Goal: Transaction & Acquisition: Purchase product/service

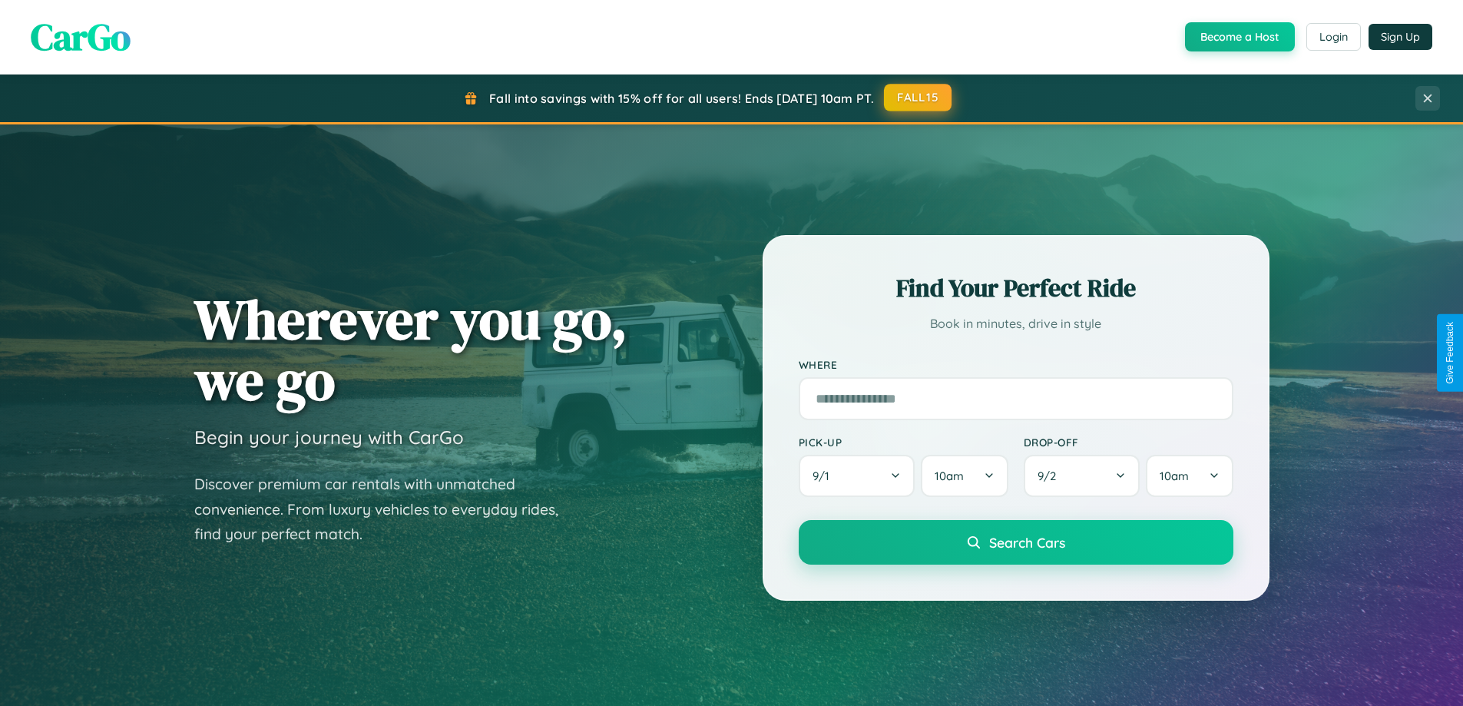
click at [919, 98] on button "FALL15" at bounding box center [918, 98] width 68 height 28
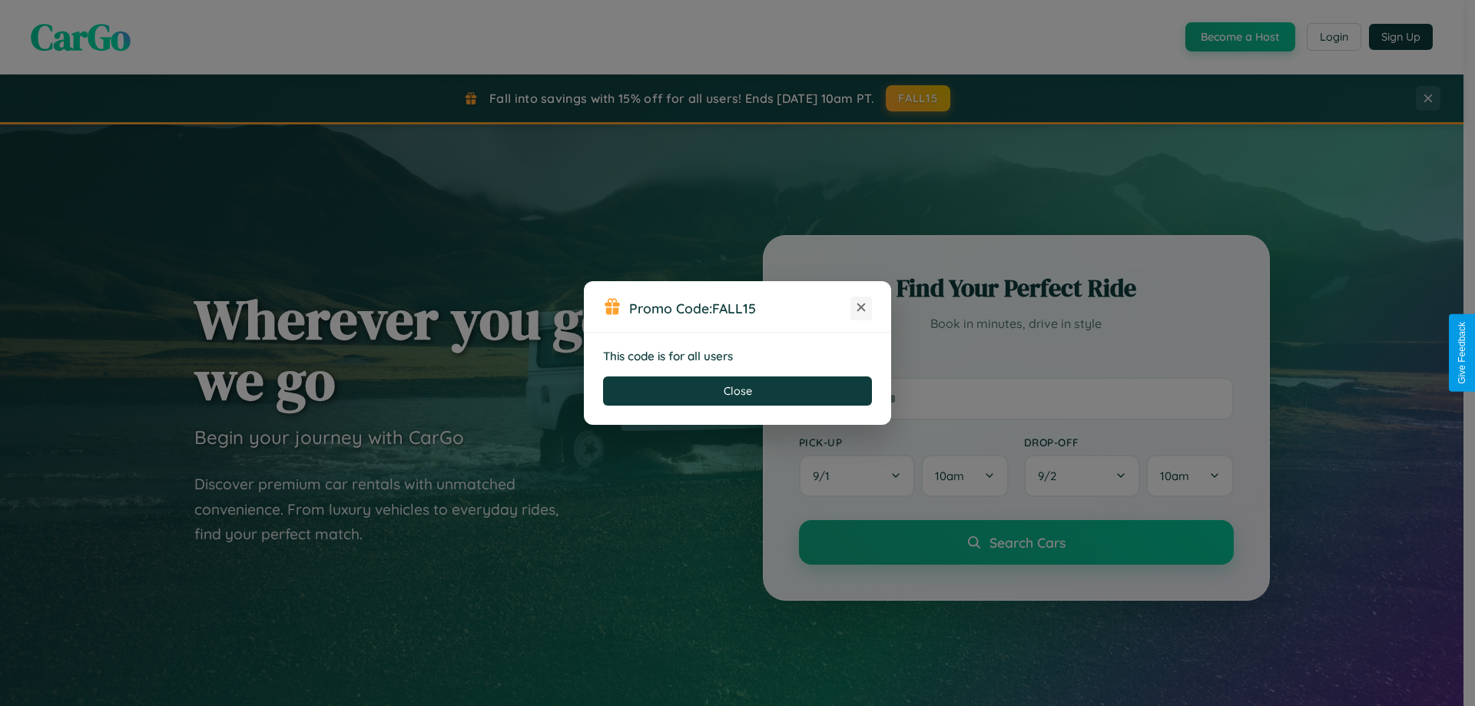
click at [861, 308] on icon at bounding box center [860, 307] width 15 height 15
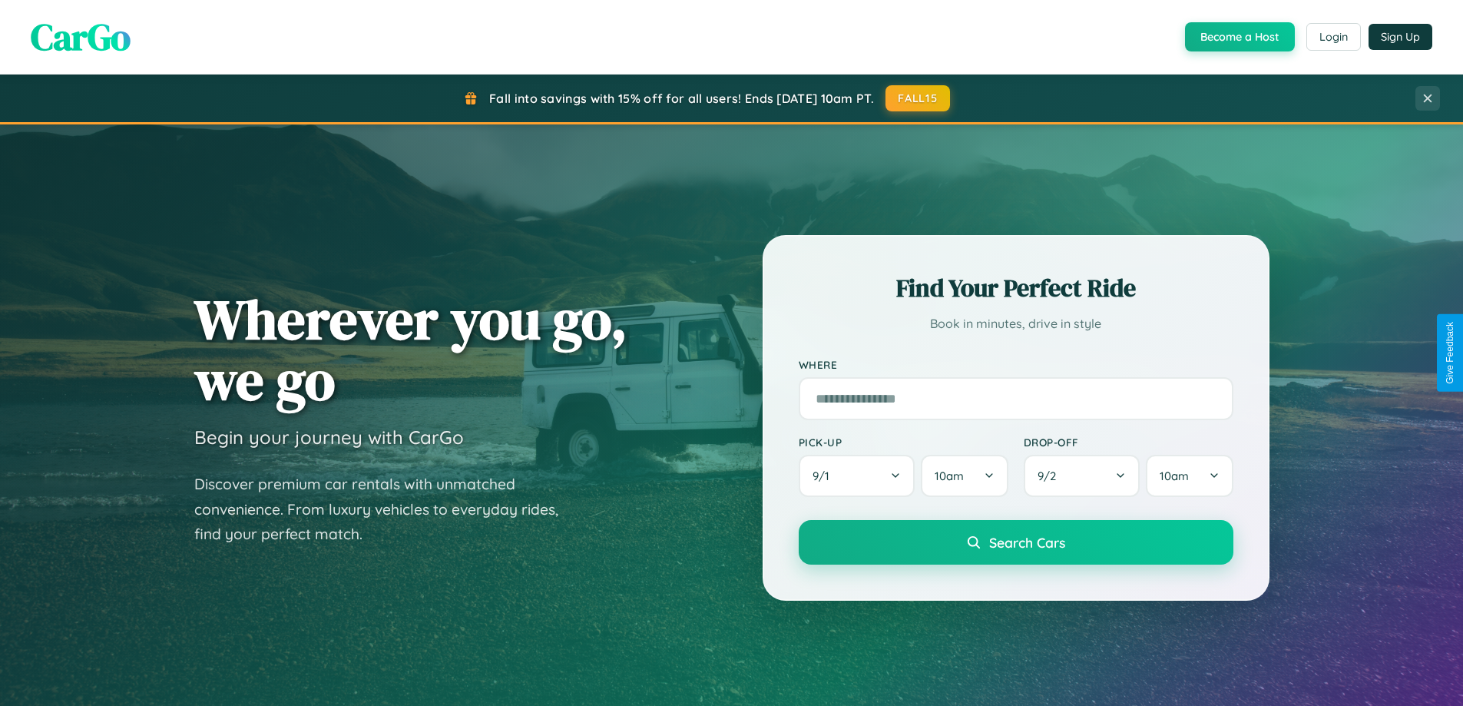
scroll to position [45, 0]
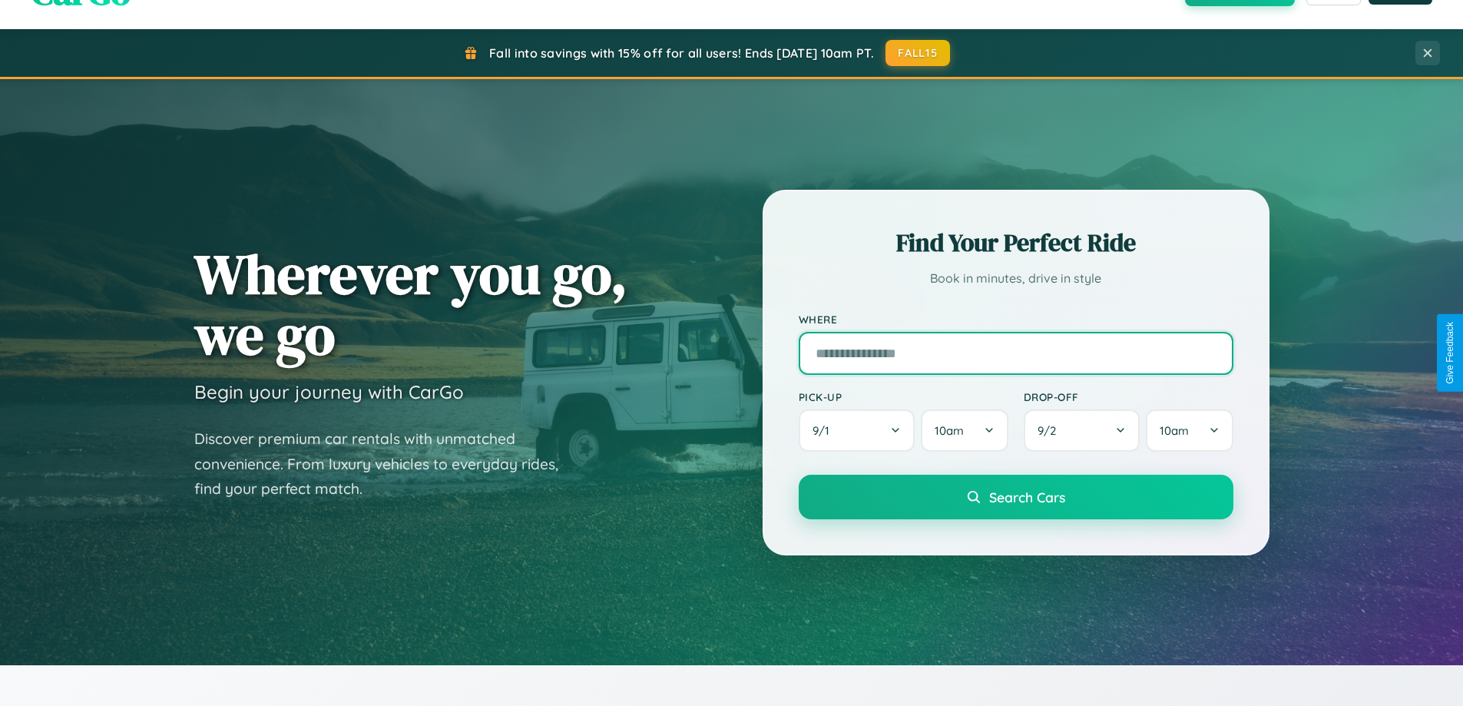
click at [1015, 353] on input "text" at bounding box center [1016, 353] width 435 height 43
type input "**********"
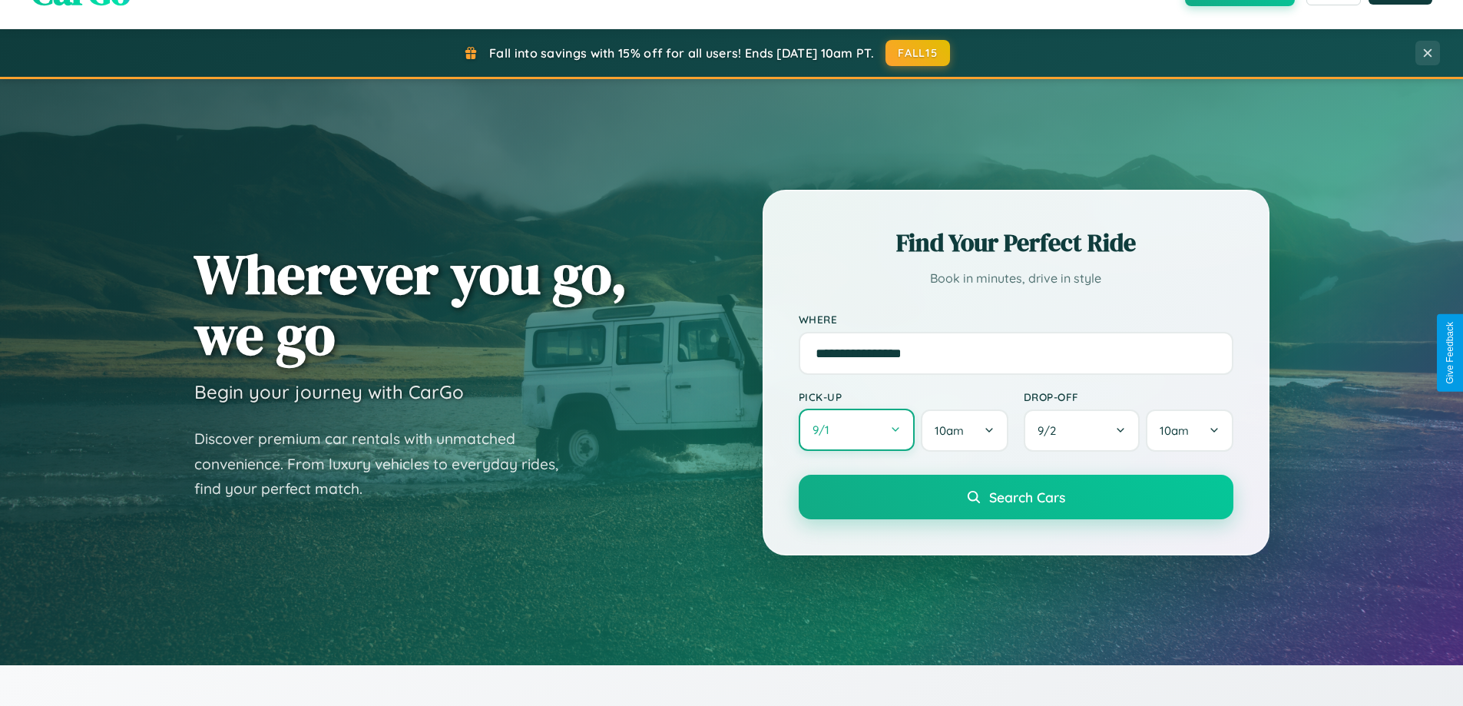
click at [856, 430] on button "9 / 1" at bounding box center [857, 430] width 117 height 42
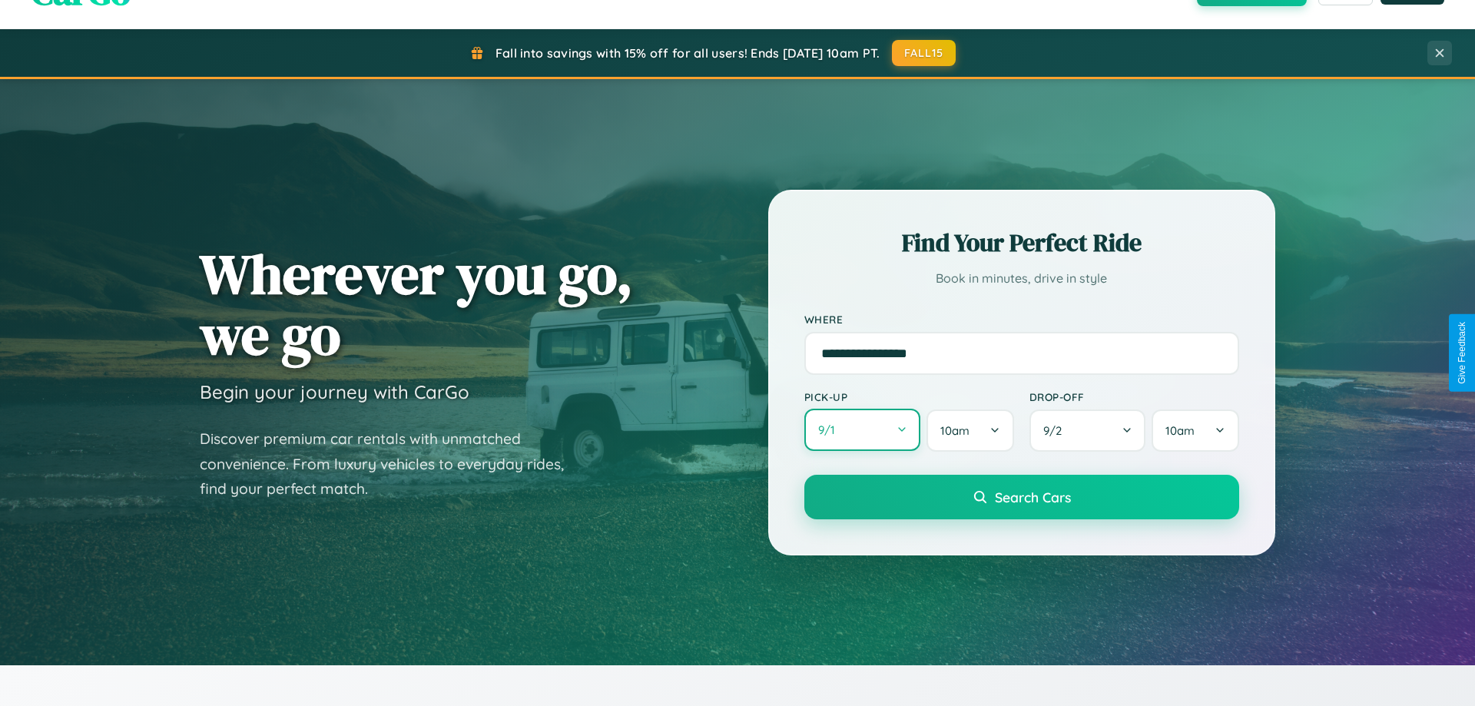
select select "*"
select select "****"
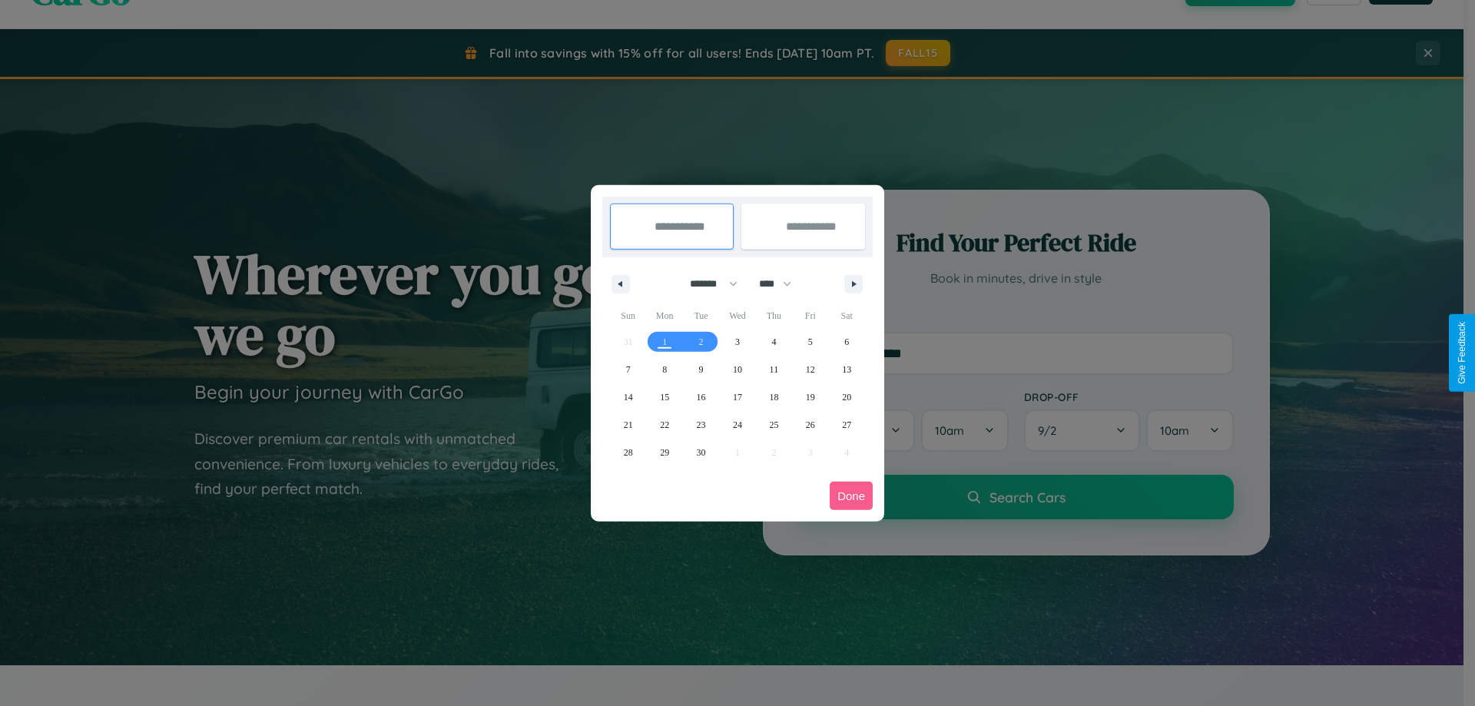
drag, startPoint x: 707, startPoint y: 283, endPoint x: 737, endPoint y: 308, distance: 39.3
click at [707, 283] on select "******* ******** ***** ***** *** **** **** ****** ********* ******* ******** **…" at bounding box center [710, 283] width 65 height 25
select select "*"
drag, startPoint x: 782, startPoint y: 283, endPoint x: 737, endPoint y: 308, distance: 50.9
click at [782, 283] on select "**** **** **** **** **** **** **** **** **** **** **** **** **** **** **** ****…" at bounding box center [774, 283] width 46 height 25
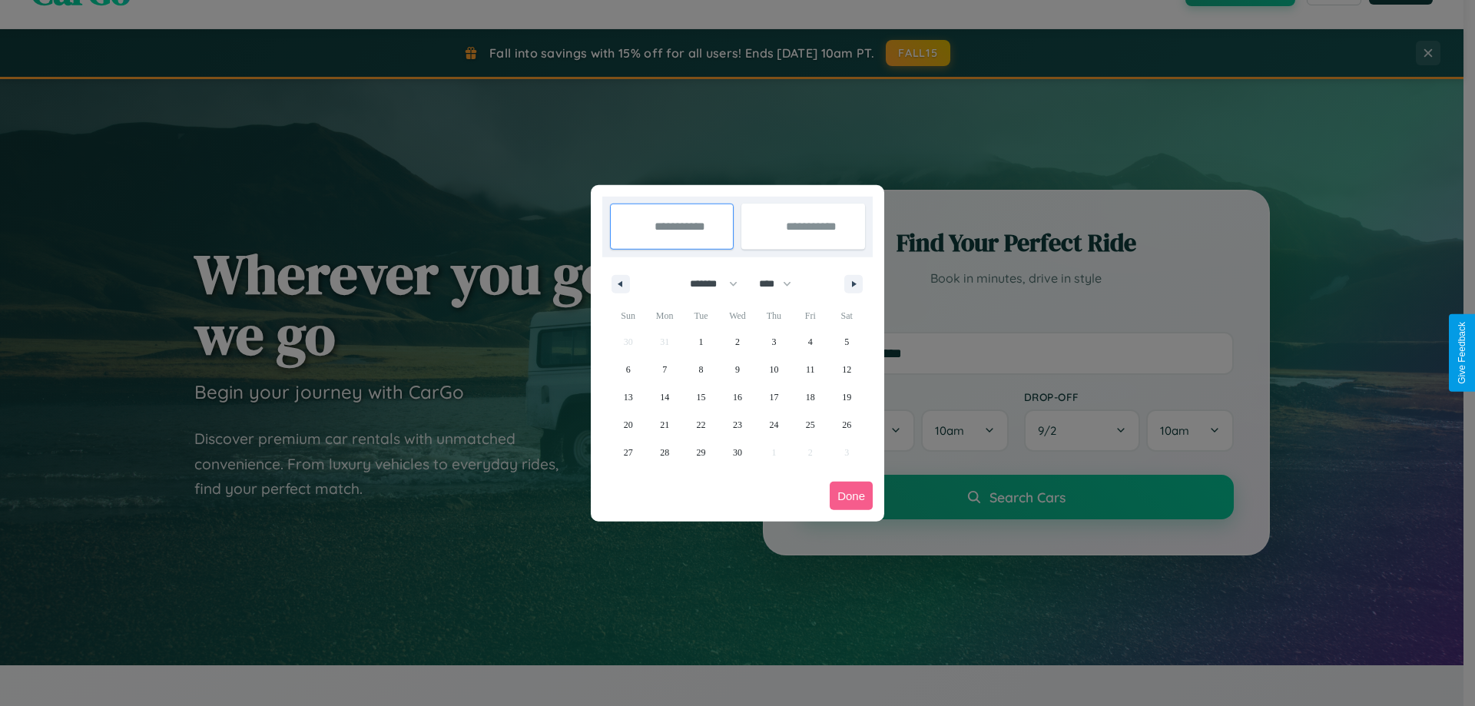
select select "****"
click at [628, 452] on span "26" at bounding box center [628, 453] width 9 height 28
type input "**********"
click at [853, 283] on icon "button" at bounding box center [857, 284] width 8 height 6
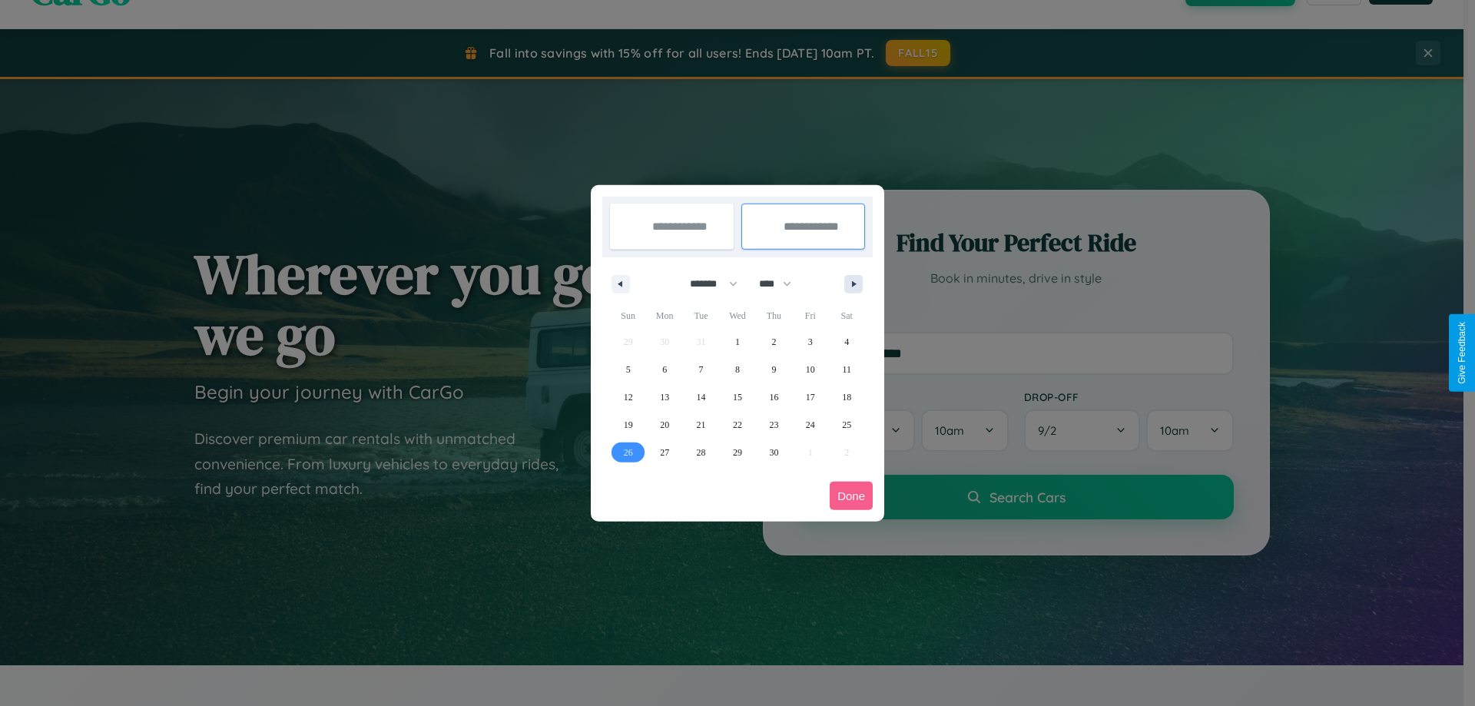
select select "*"
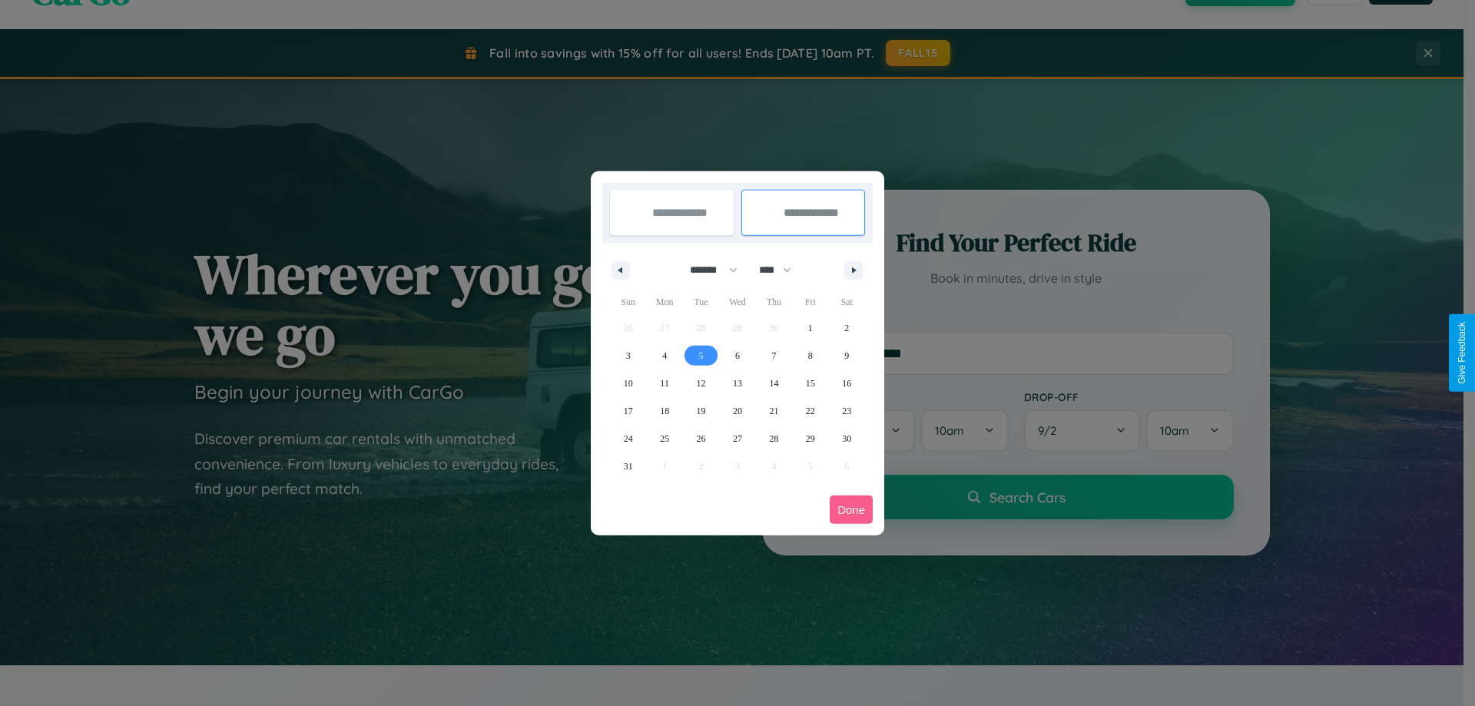
click at [700, 355] on span "5" at bounding box center [701, 356] width 5 height 28
type input "**********"
select select "*"
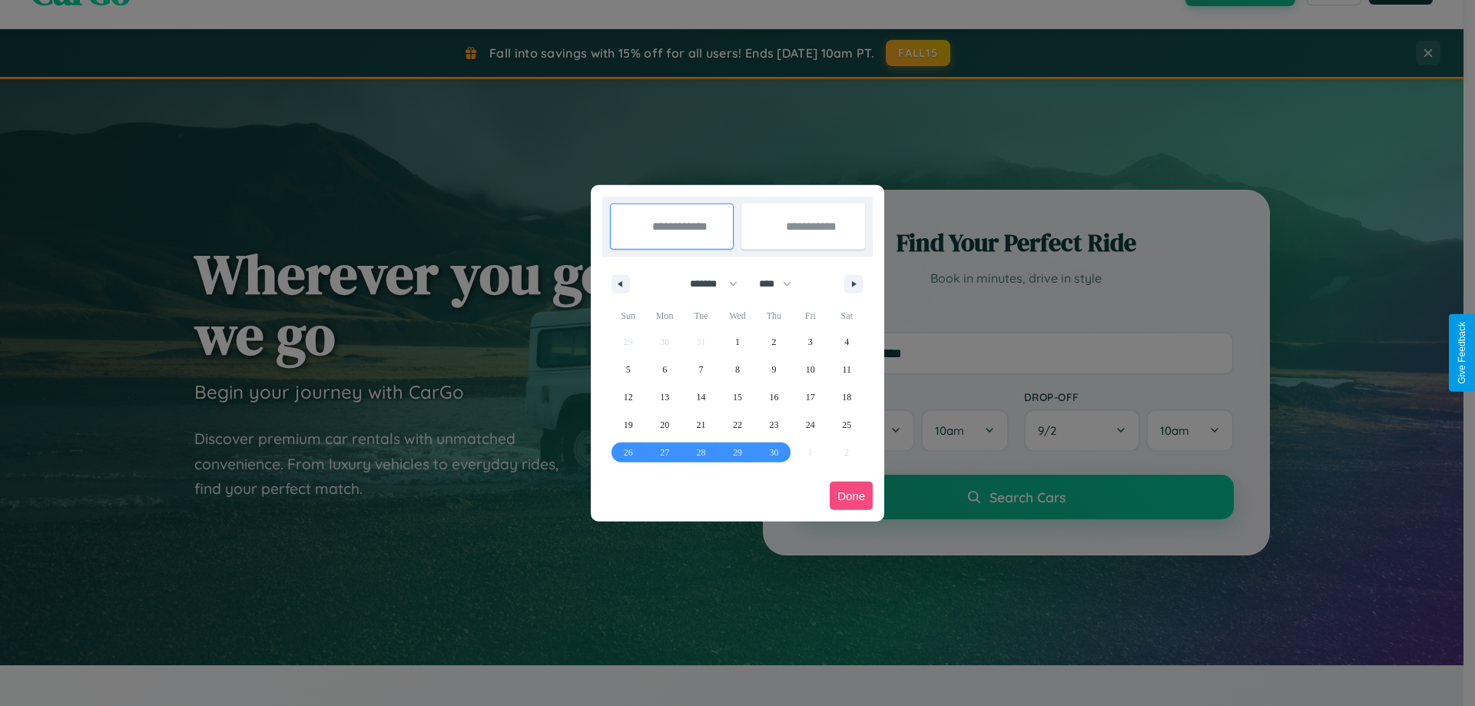
click at [851, 495] on button "Done" at bounding box center [851, 496] width 43 height 28
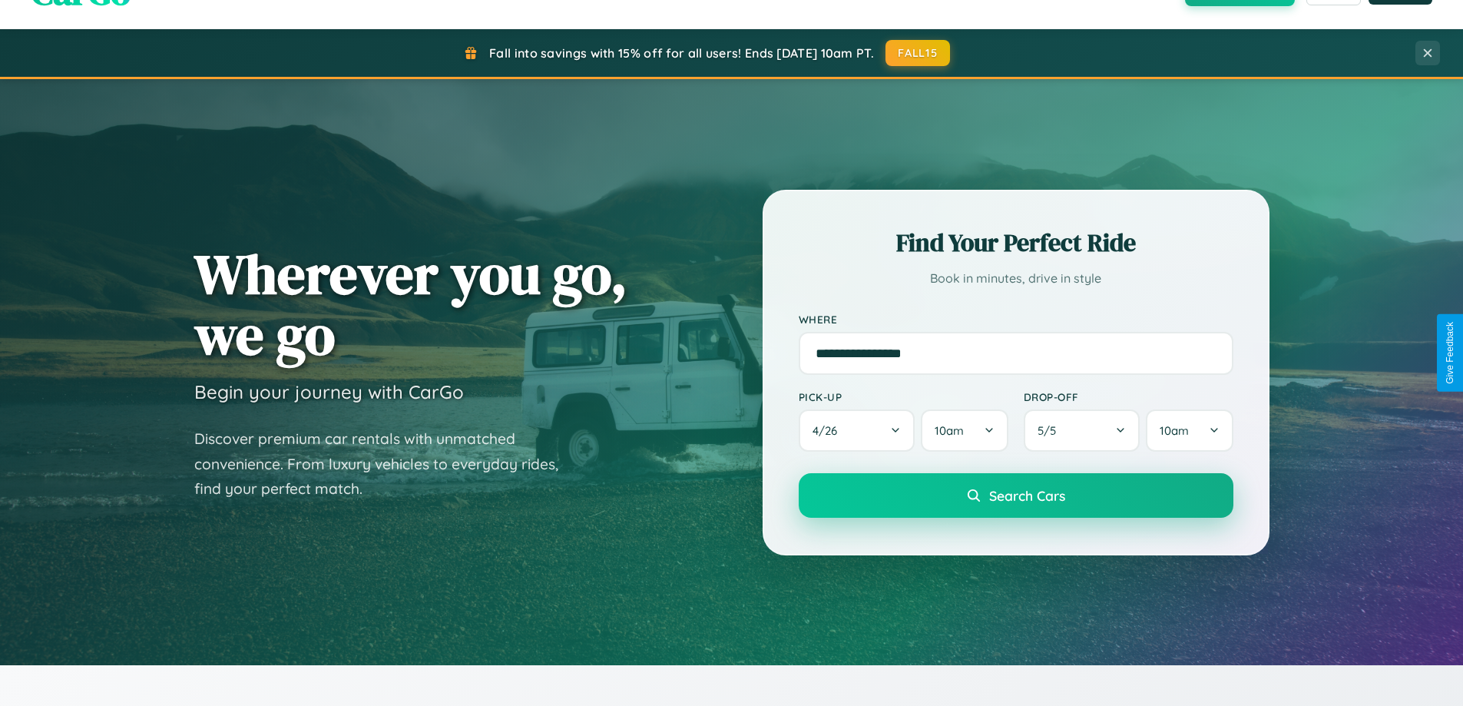
click at [1015, 495] on span "Search Cars" at bounding box center [1027, 495] width 76 height 17
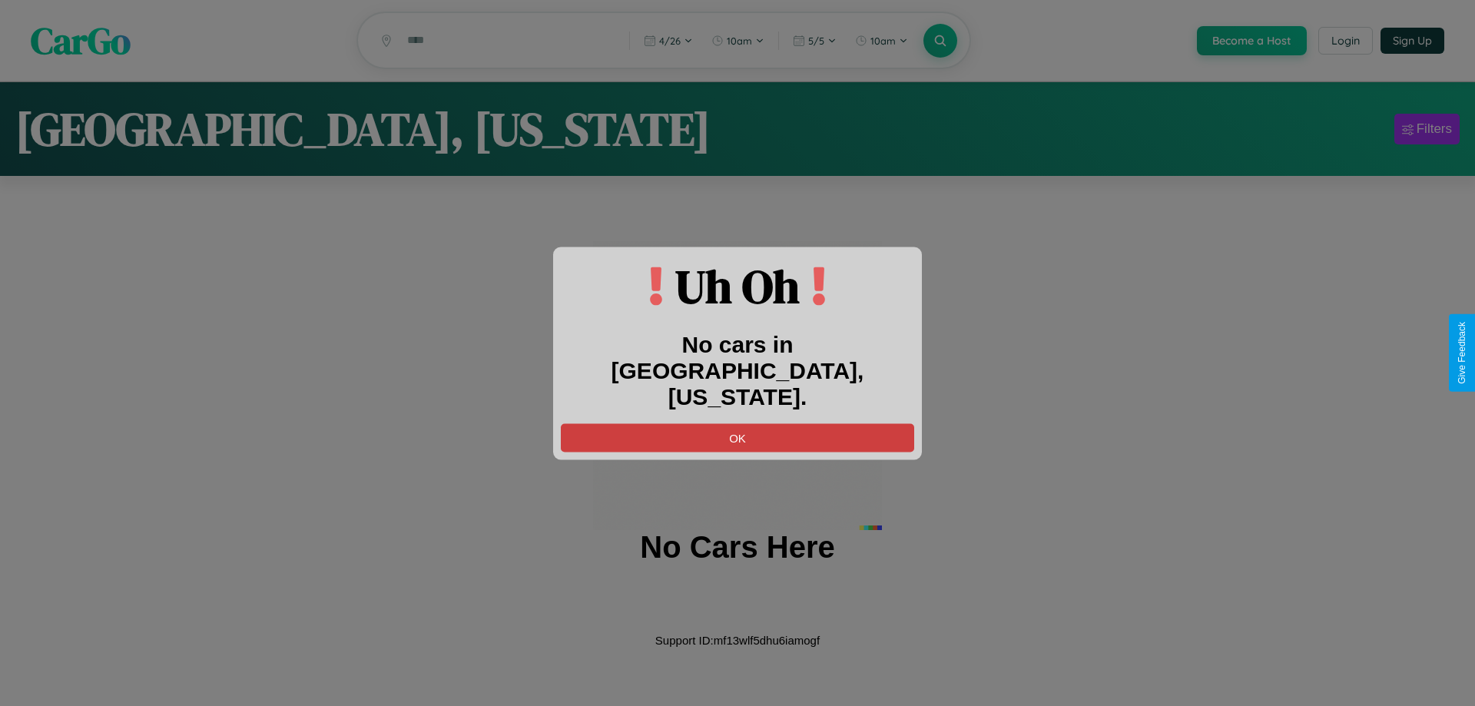
click at [737, 423] on button "OK" at bounding box center [737, 437] width 353 height 28
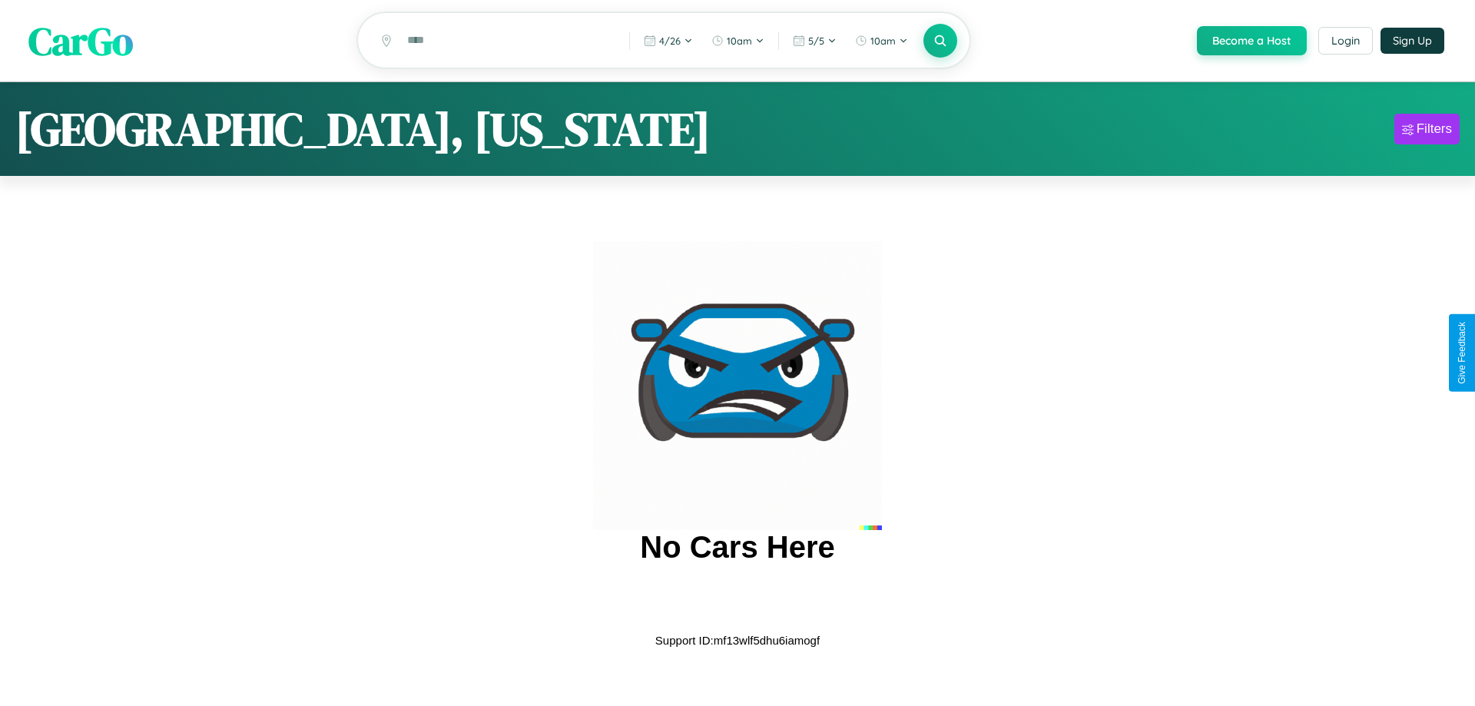
click at [81, 41] on span "CarGo" at bounding box center [80, 40] width 104 height 53
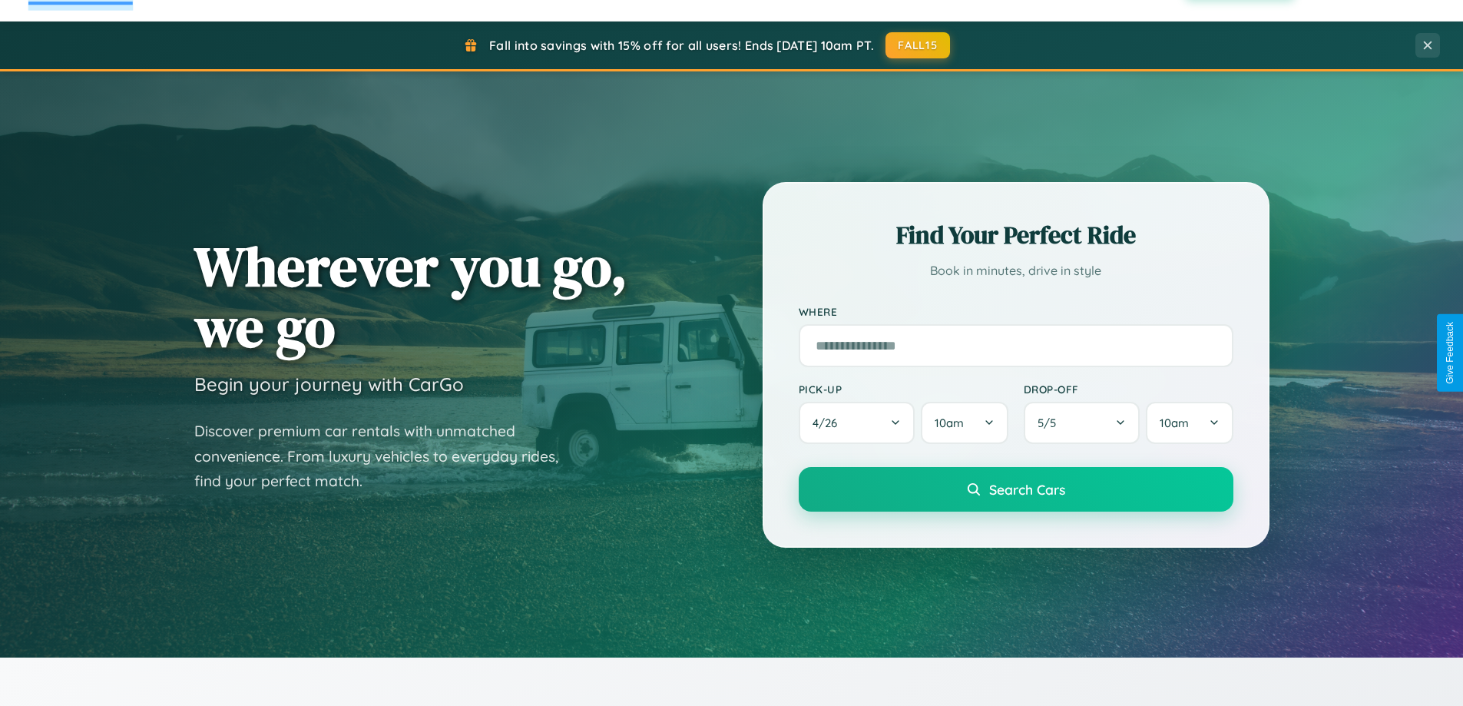
scroll to position [2955, 0]
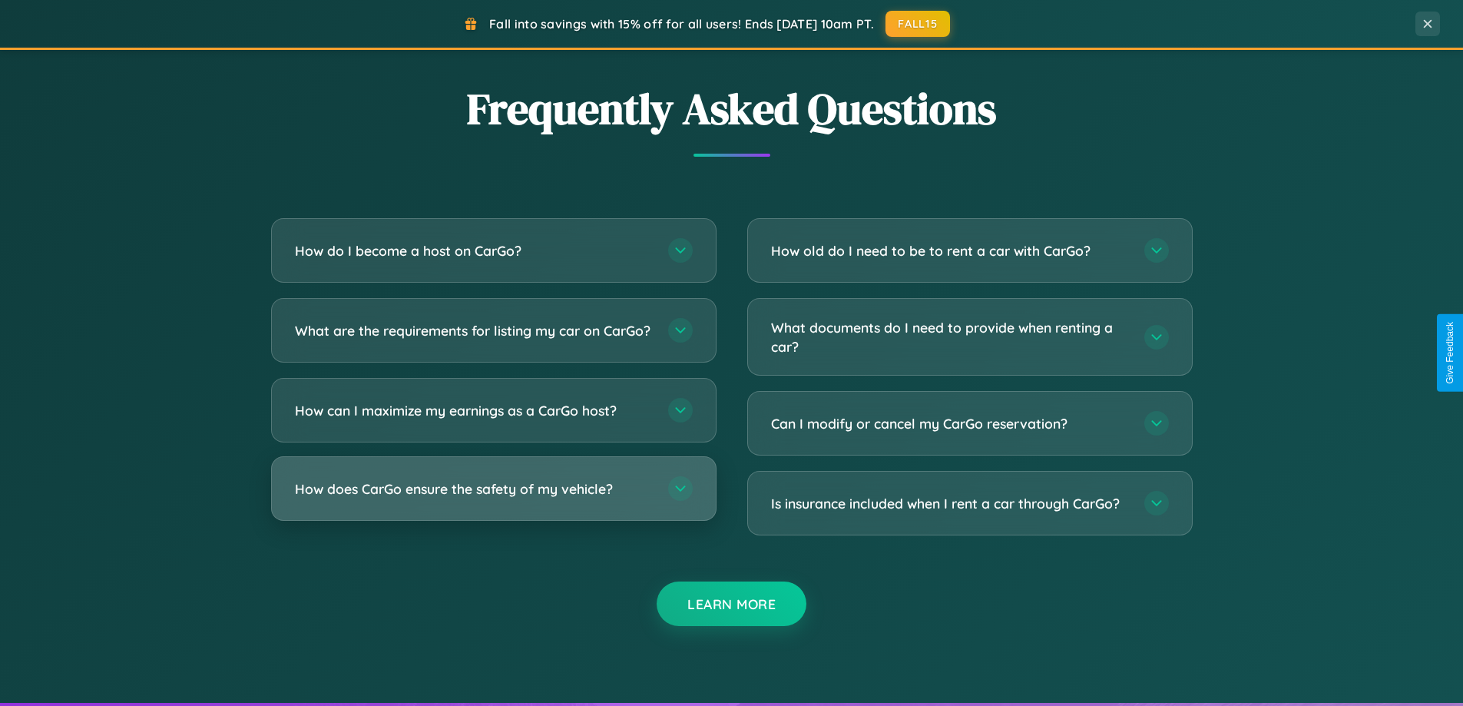
click at [493, 498] on h3 "How does CarGo ensure the safety of my vehicle?" at bounding box center [474, 488] width 358 height 19
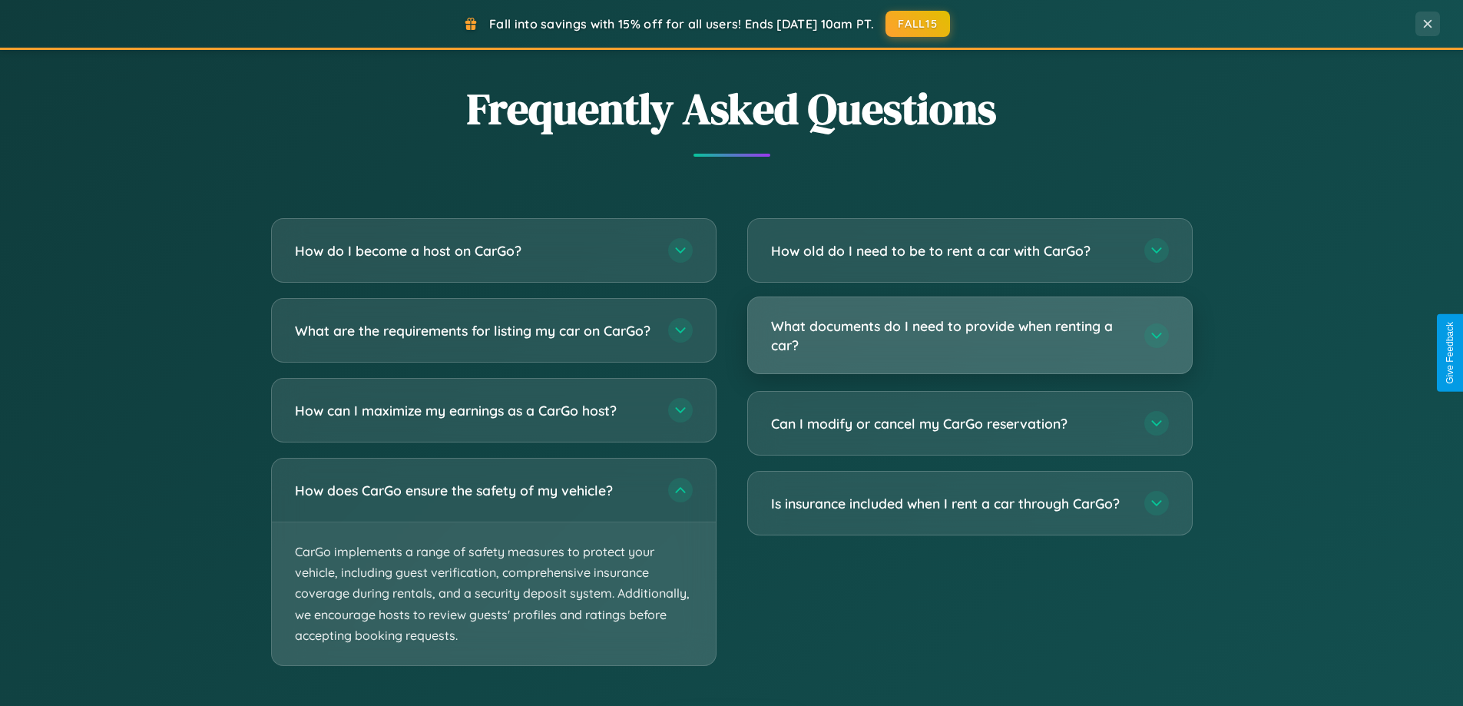
click at [969, 336] on h3 "What documents do I need to provide when renting a car?" at bounding box center [950, 335] width 358 height 38
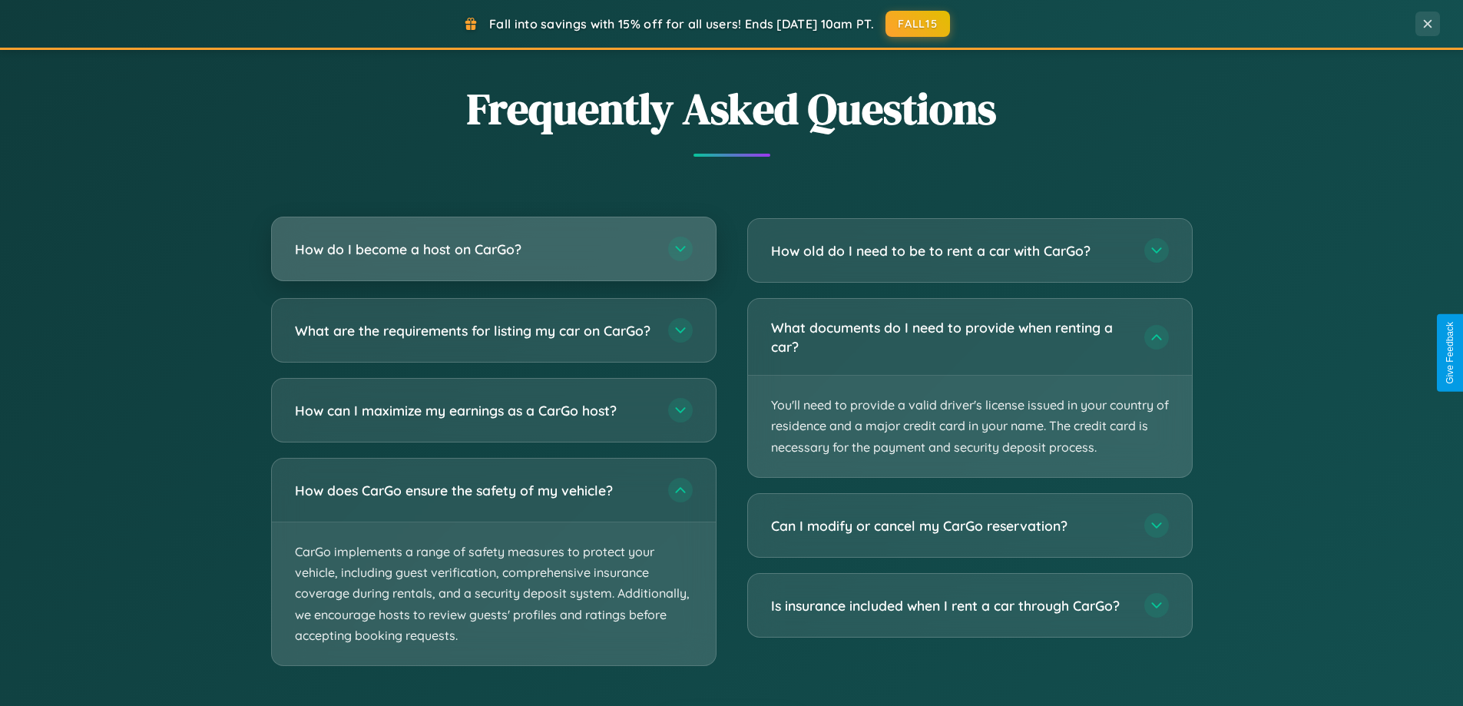
click at [493, 250] on h3 "How do I become a host on CarGo?" at bounding box center [474, 249] width 358 height 19
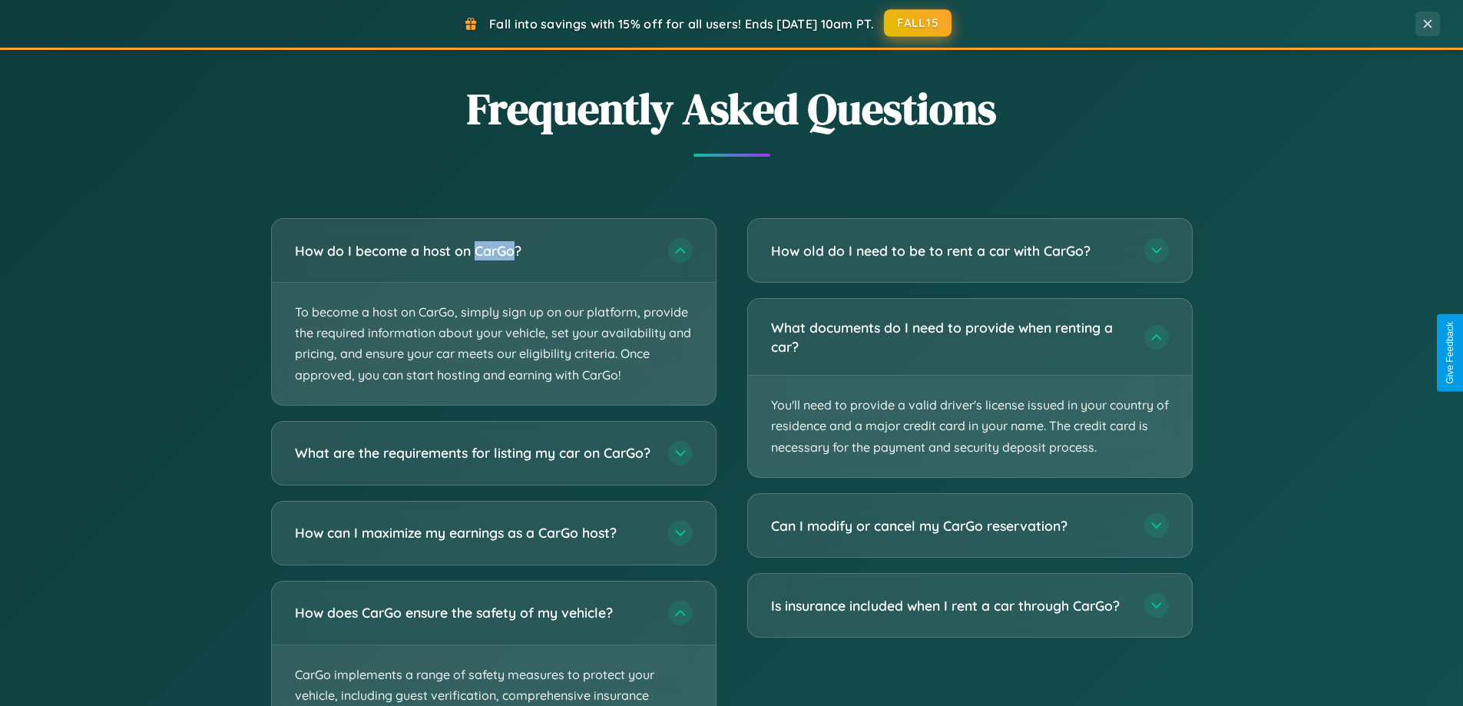
click at [919, 23] on button "FALL15" at bounding box center [918, 23] width 68 height 28
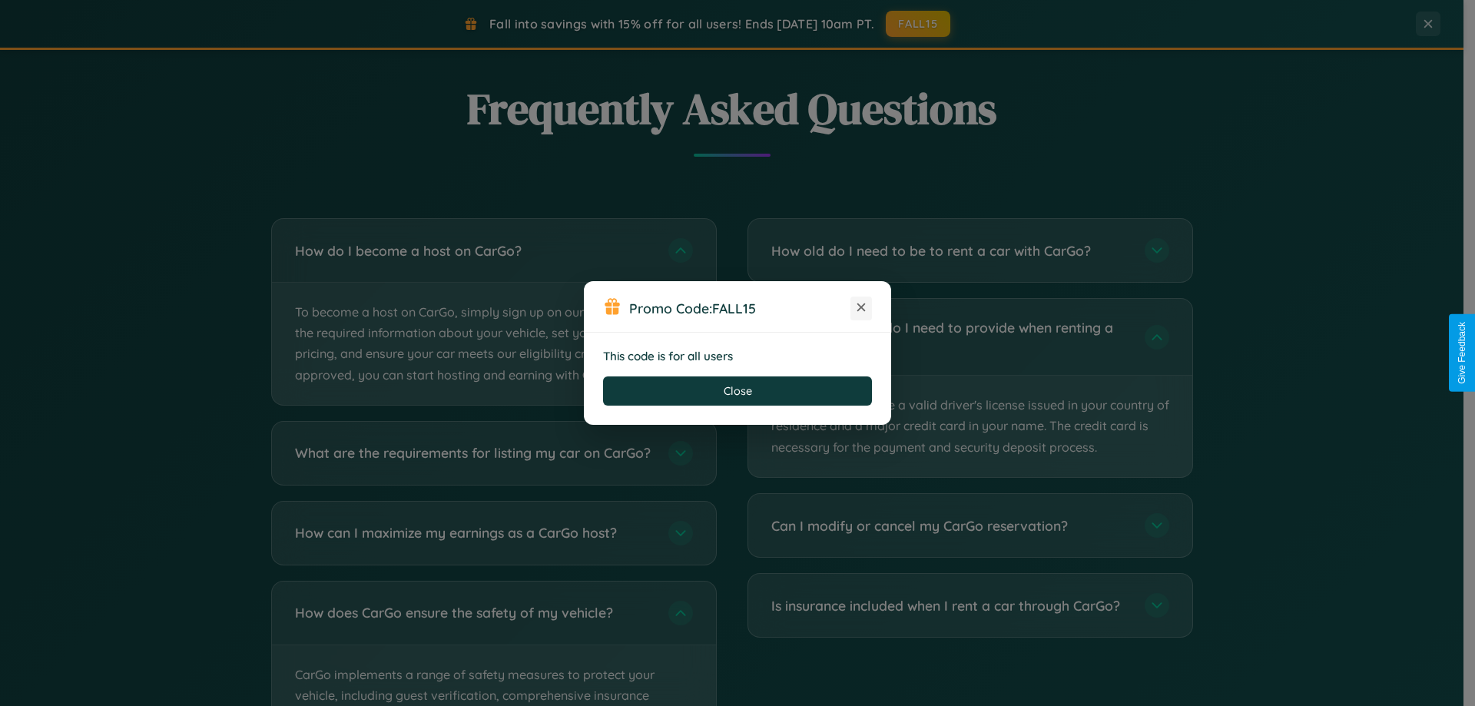
click at [861, 308] on icon at bounding box center [860, 307] width 15 height 15
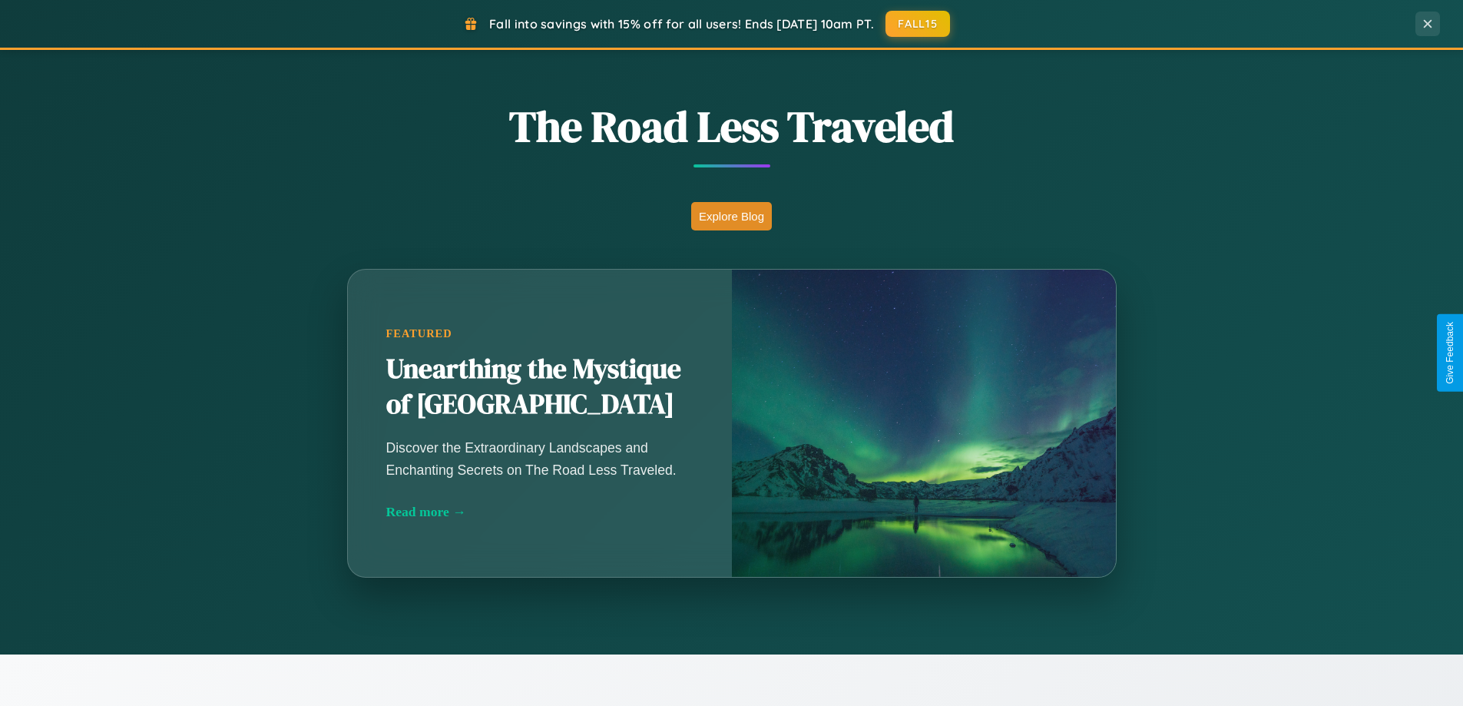
scroll to position [662, 0]
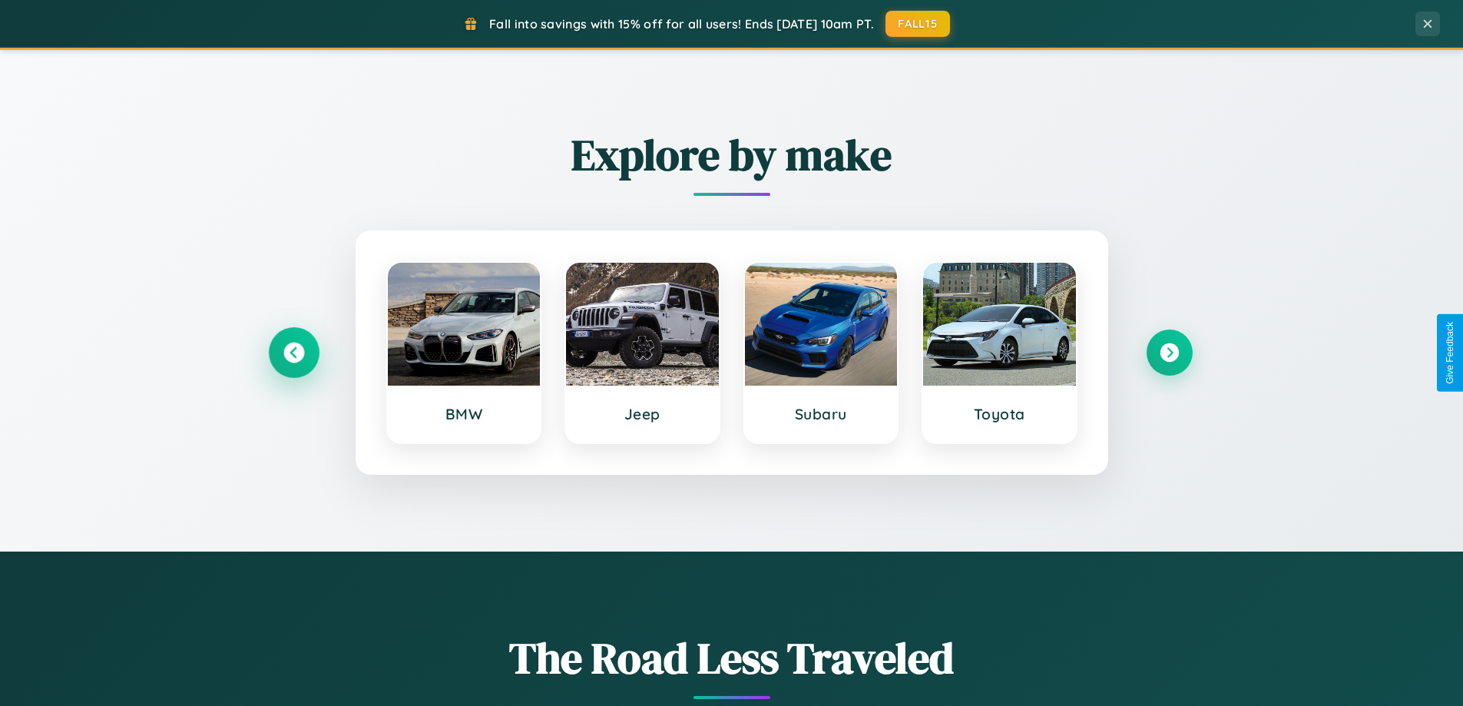
click at [293, 353] on icon at bounding box center [293, 353] width 21 height 21
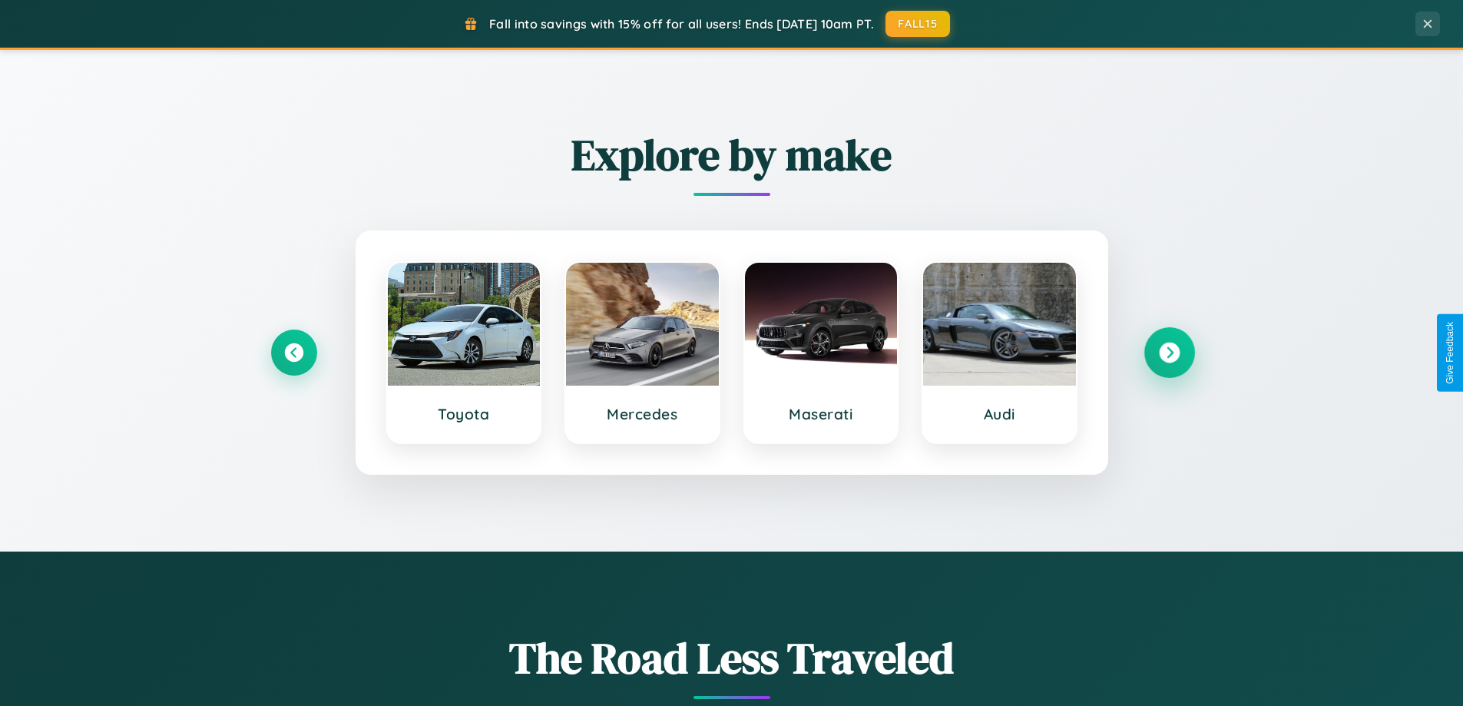
click at [1169, 353] on icon at bounding box center [1169, 353] width 21 height 21
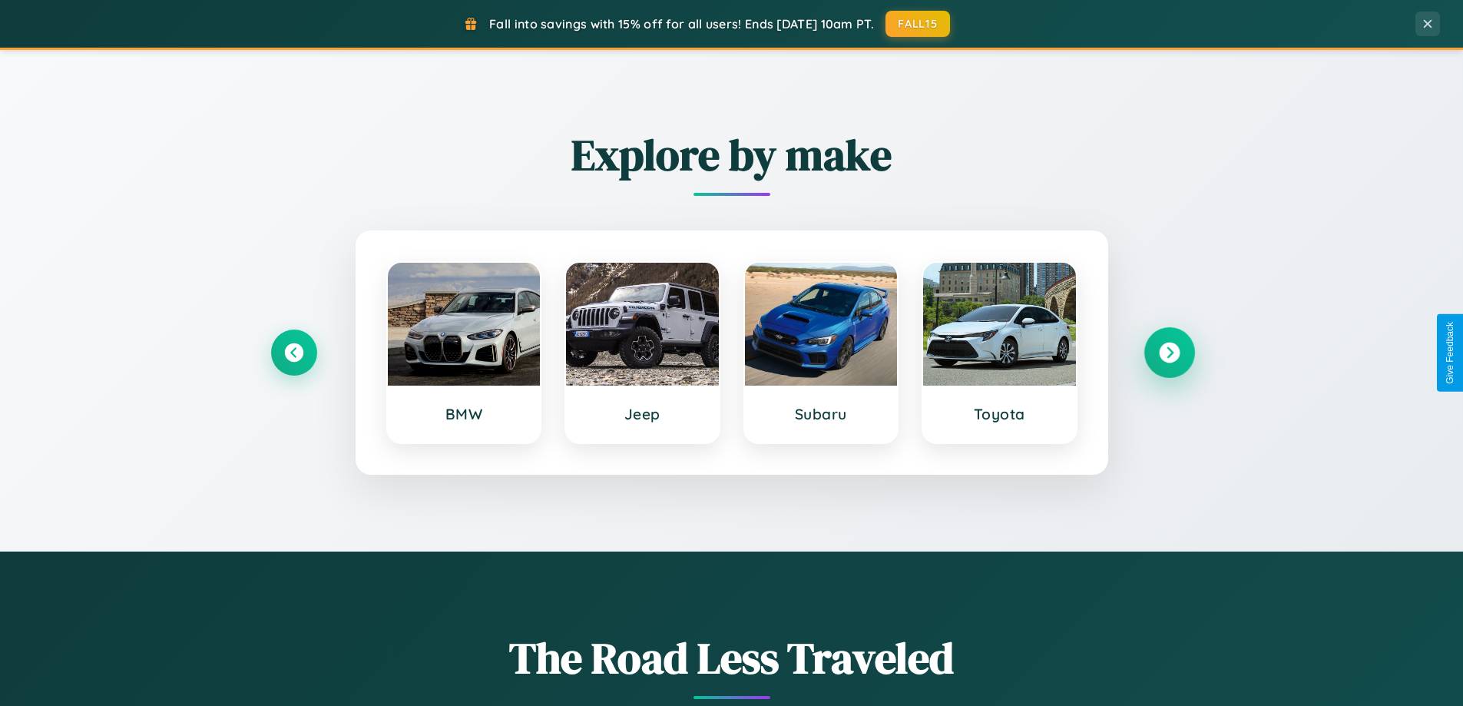
click at [1169, 353] on icon at bounding box center [1169, 353] width 21 height 21
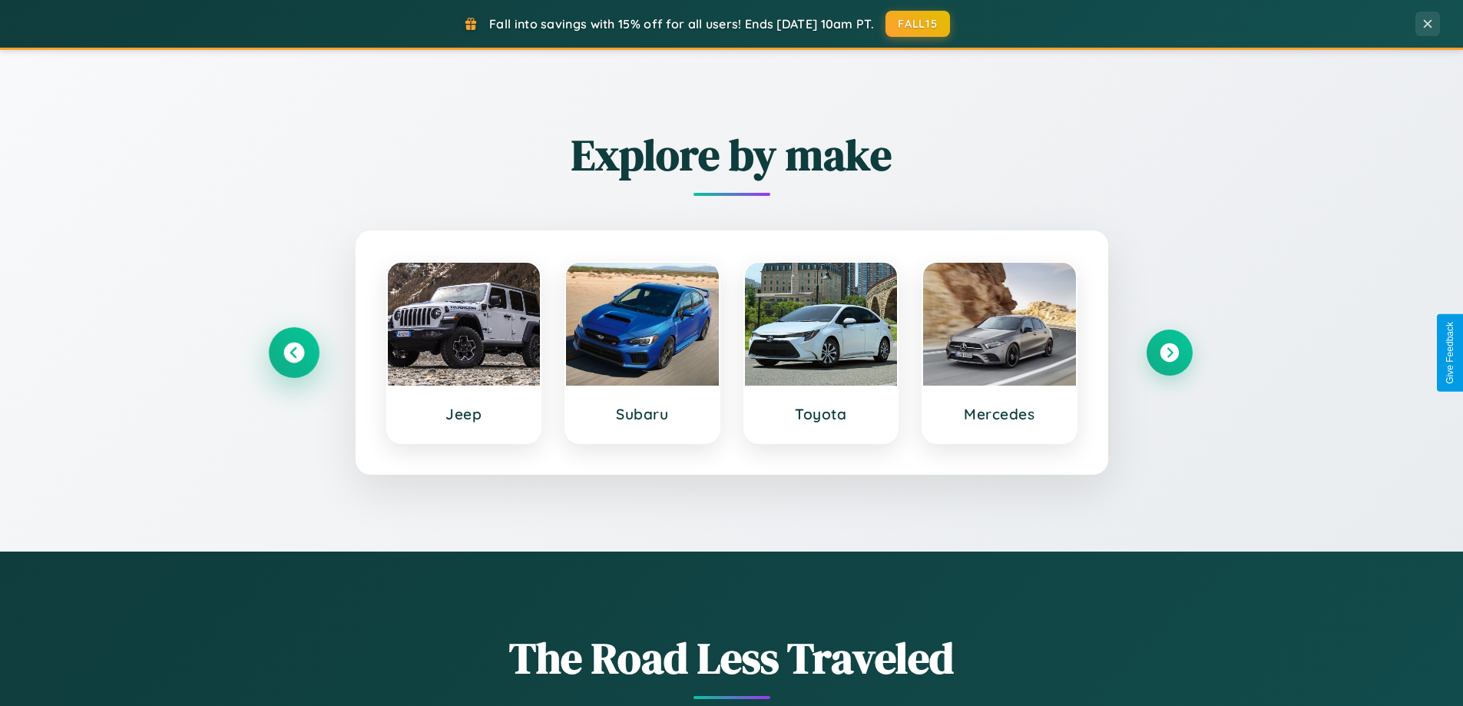
click at [293, 353] on icon at bounding box center [293, 353] width 21 height 21
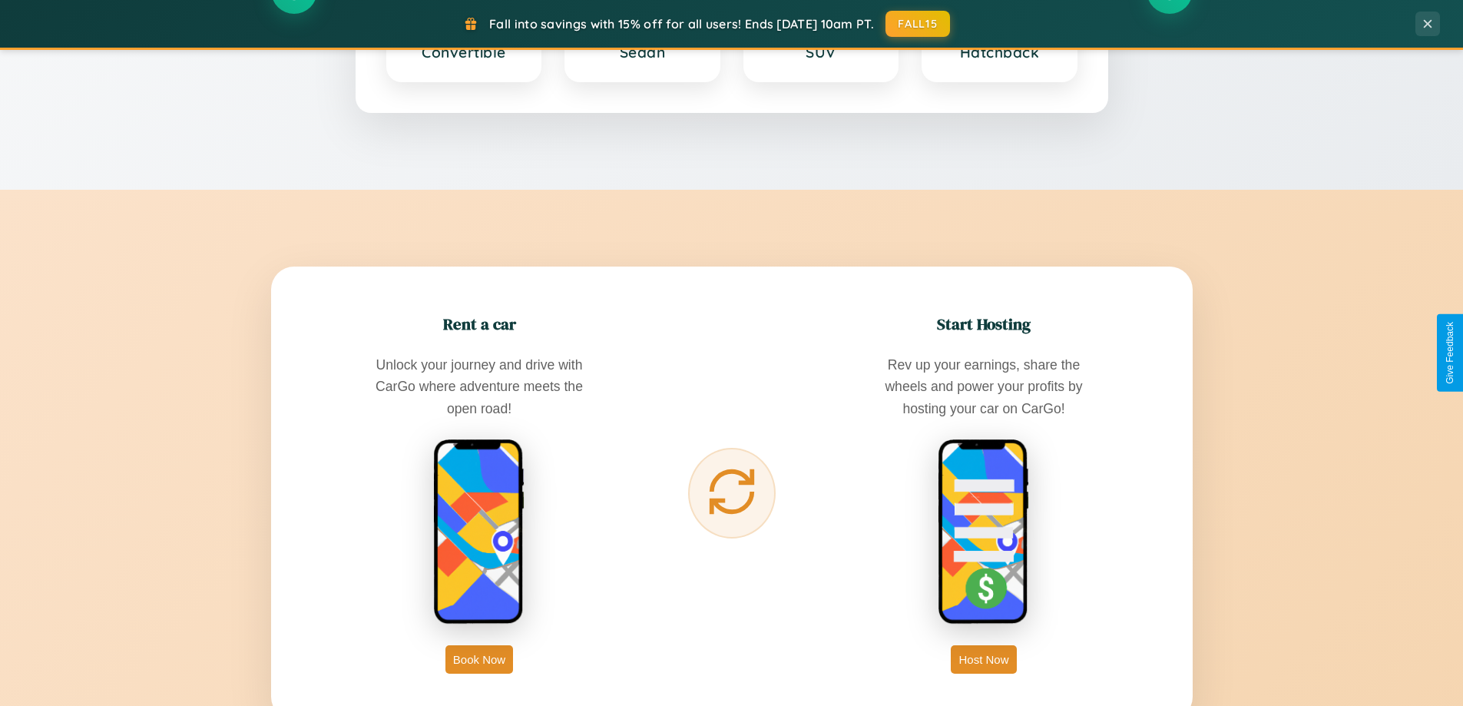
scroll to position [2468, 0]
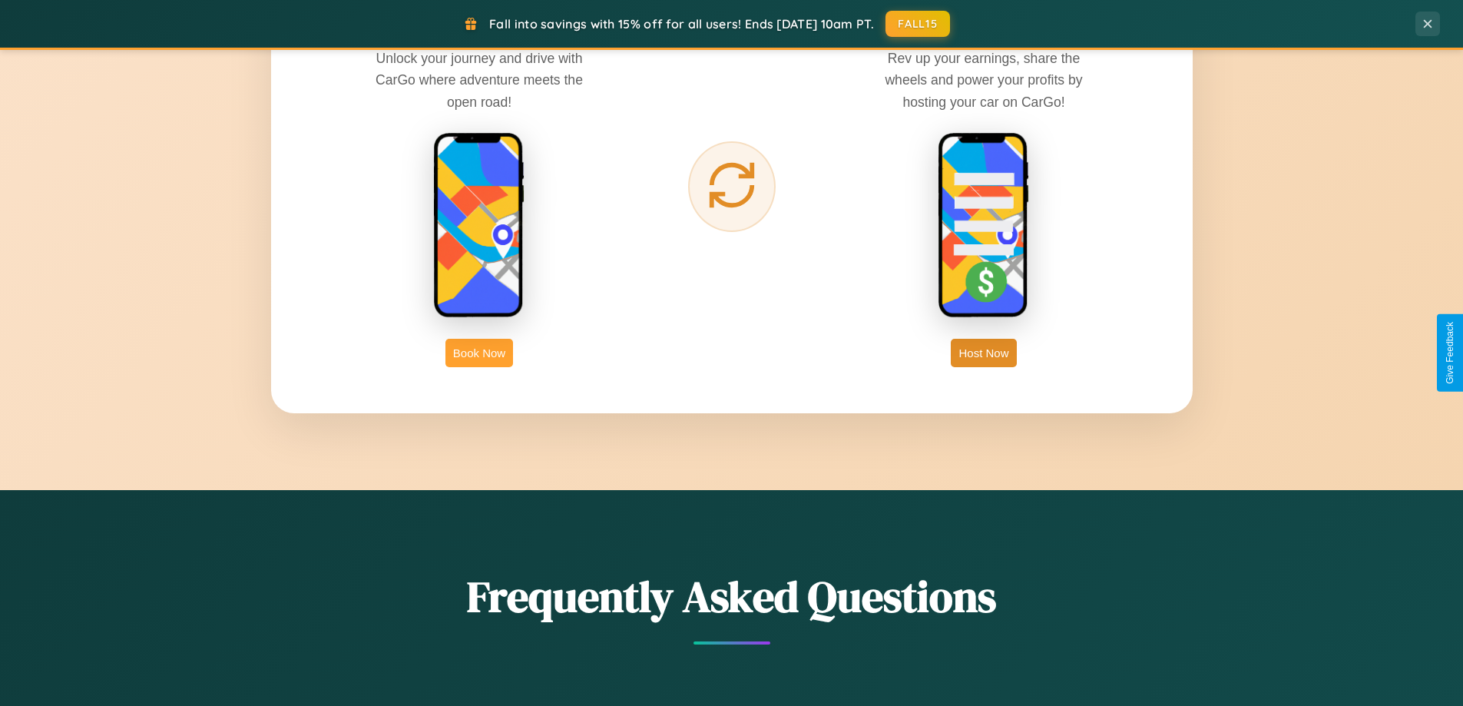
click at [479, 353] on button "Book Now" at bounding box center [479, 353] width 68 height 28
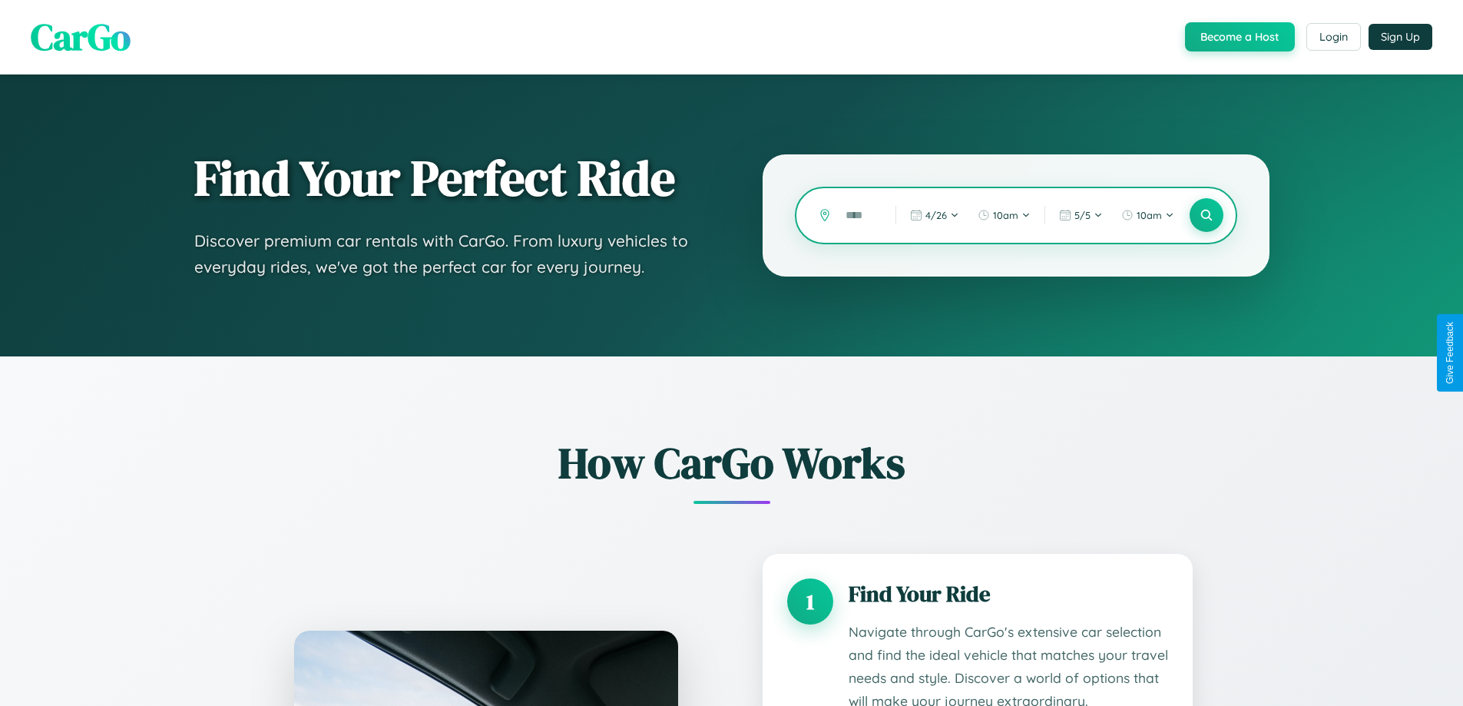
click at [859, 215] on input "text" at bounding box center [859, 215] width 42 height 27
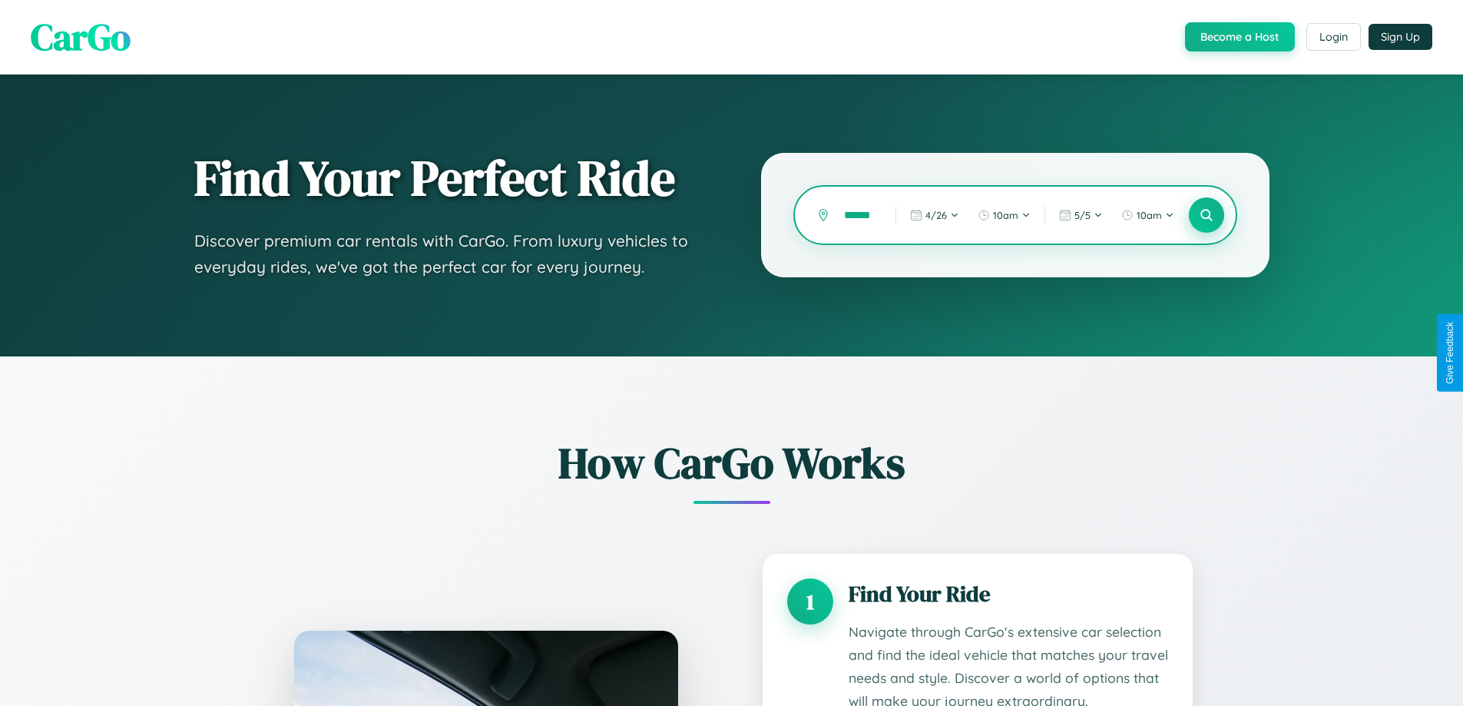
type input "******"
click at [1206, 215] on icon at bounding box center [1206, 215] width 15 height 15
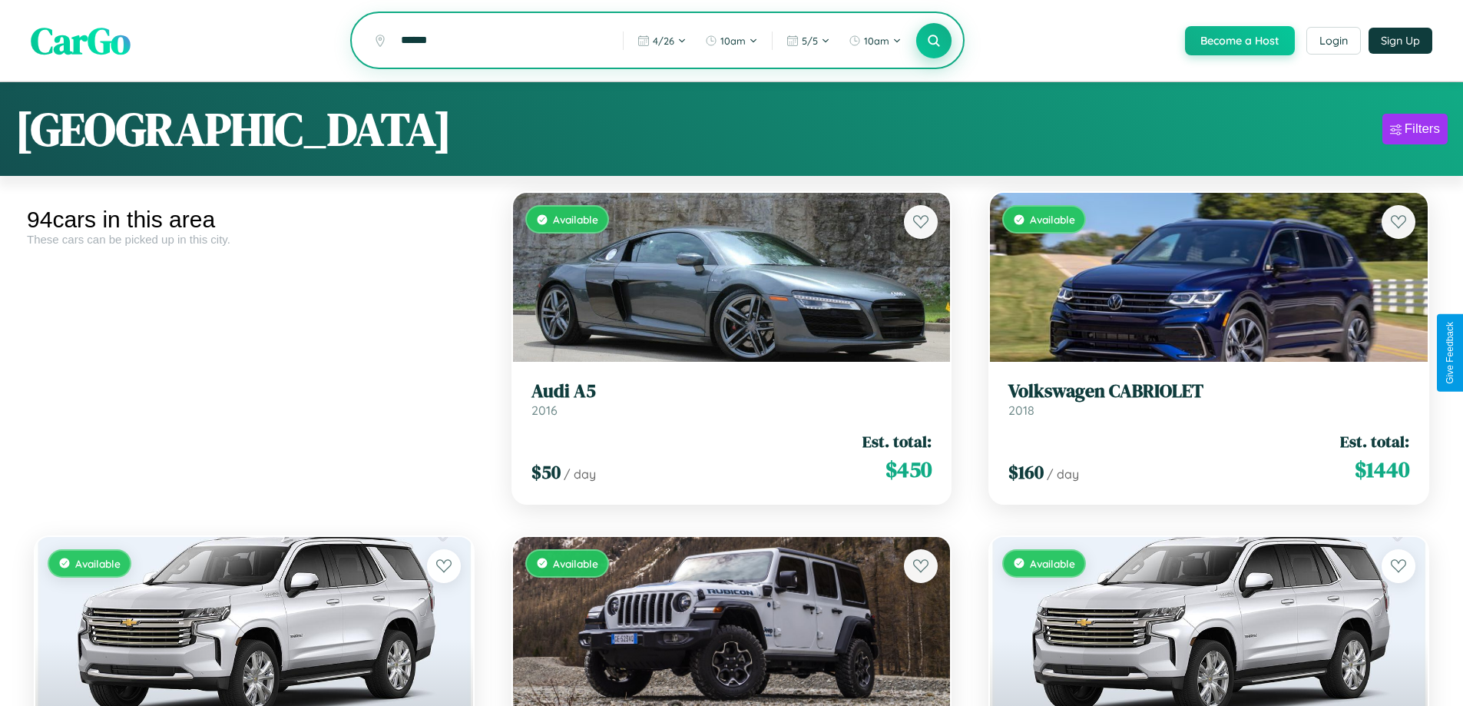
click at [933, 41] on icon at bounding box center [934, 40] width 15 height 15
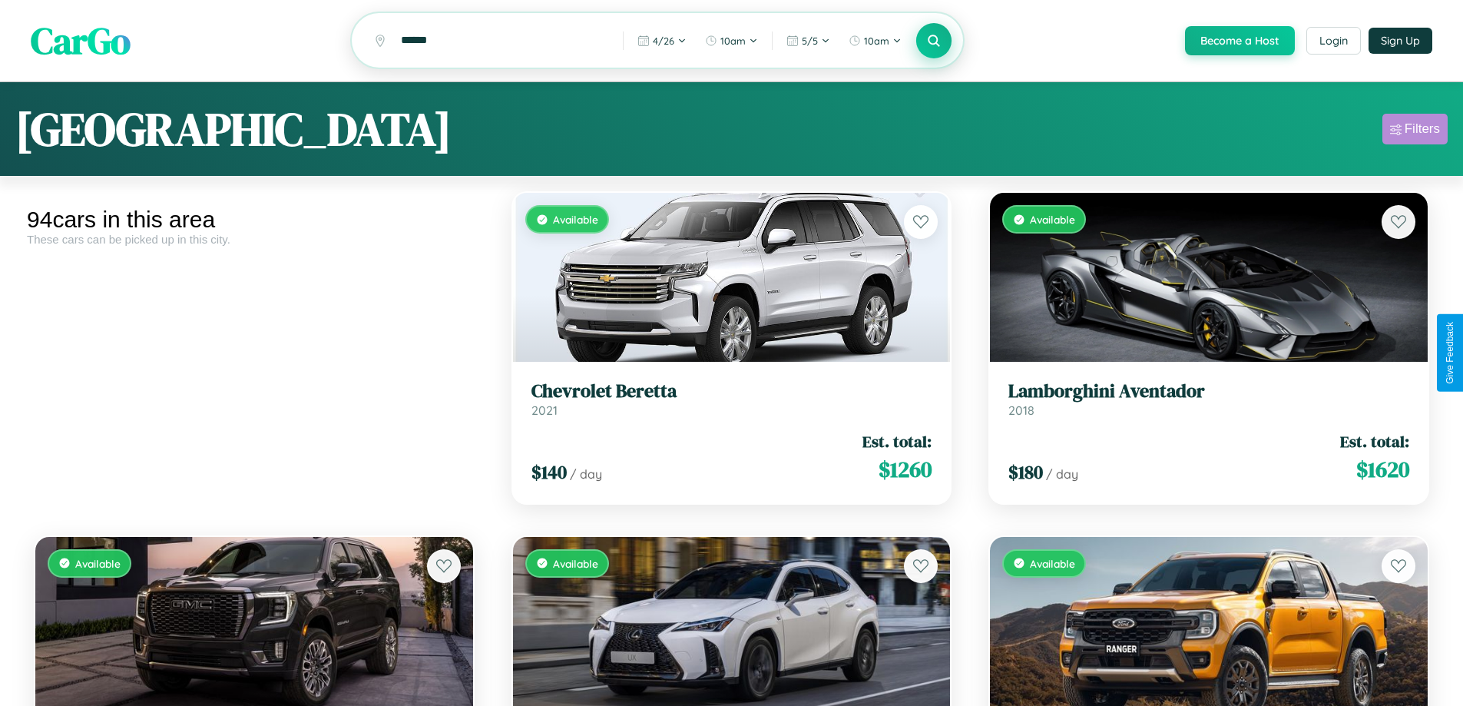
click at [1415, 131] on div "Filters" at bounding box center [1422, 128] width 35 height 15
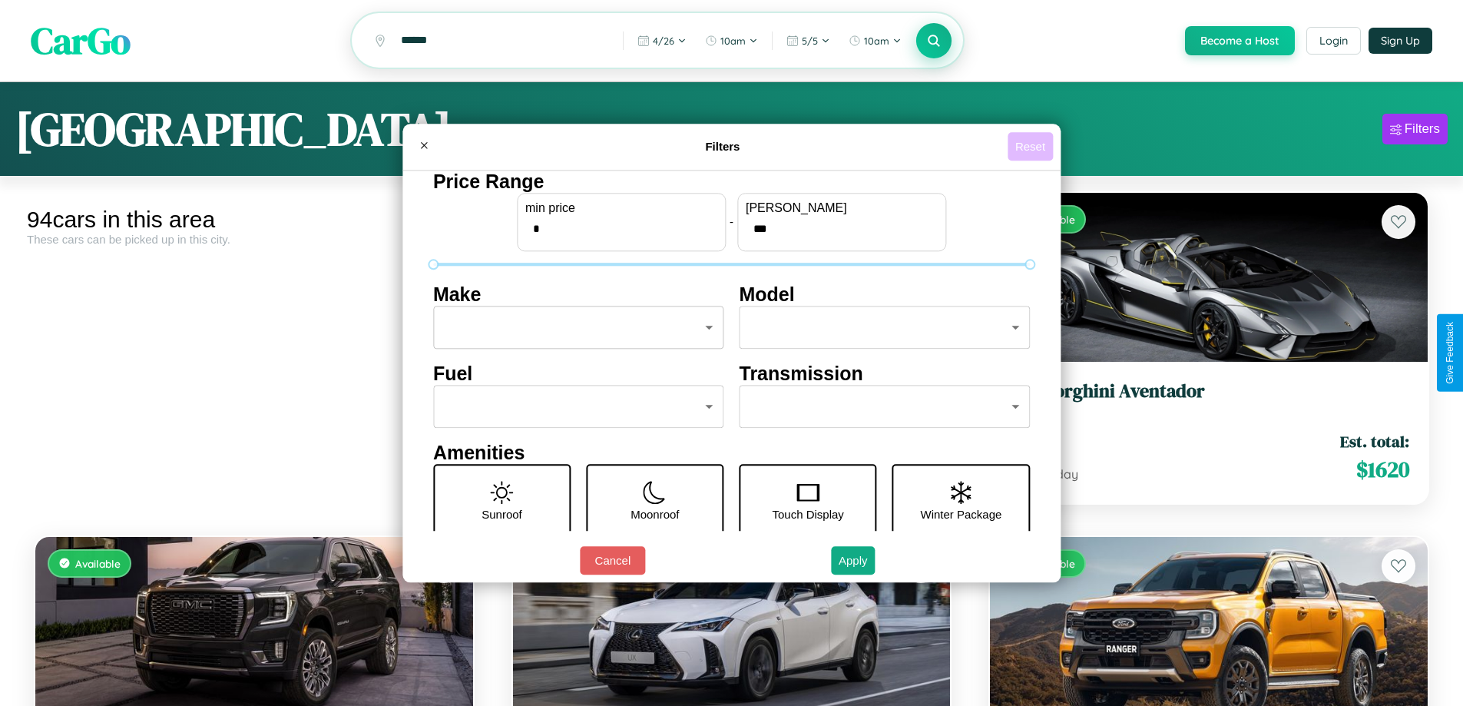
click at [1032, 146] on button "Reset" at bounding box center [1030, 146] width 45 height 28
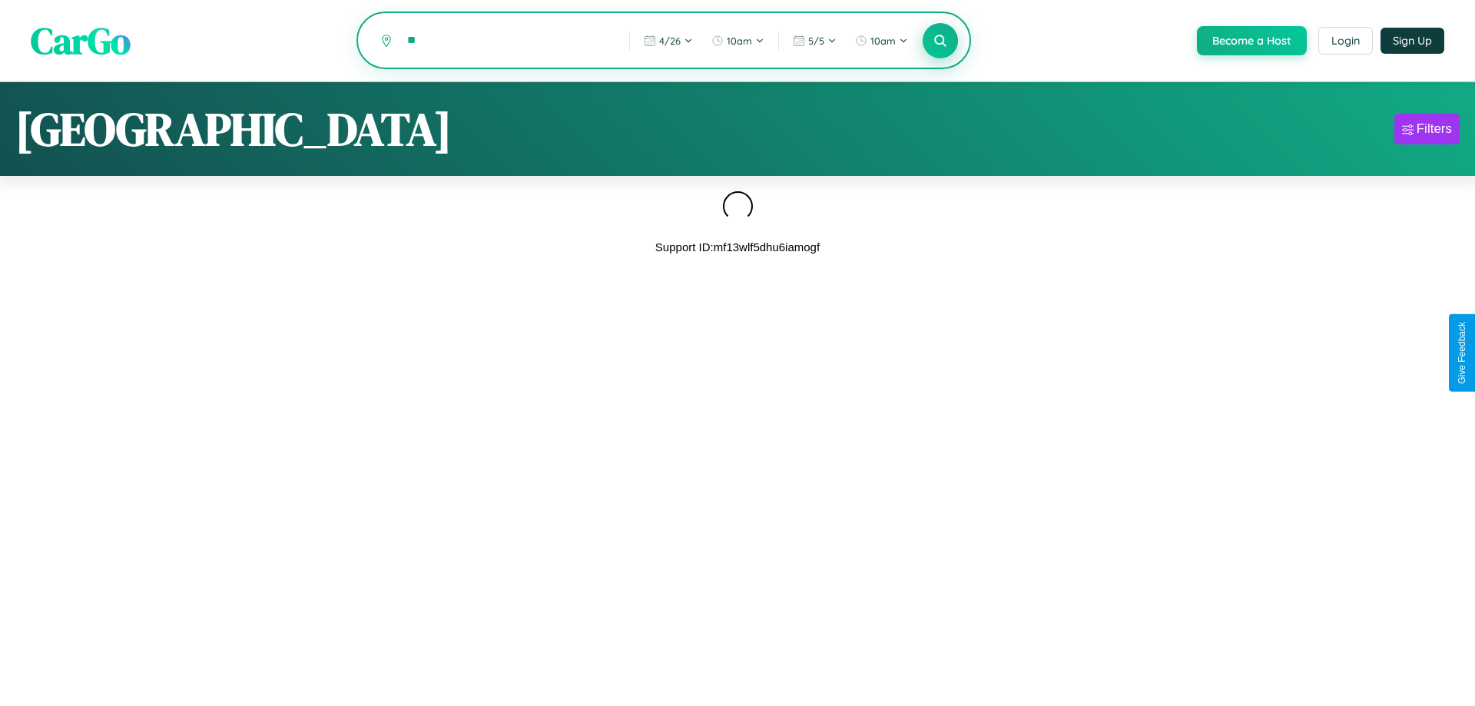
type input "*"
type input "****"
click at [939, 41] on icon at bounding box center [939, 40] width 15 height 15
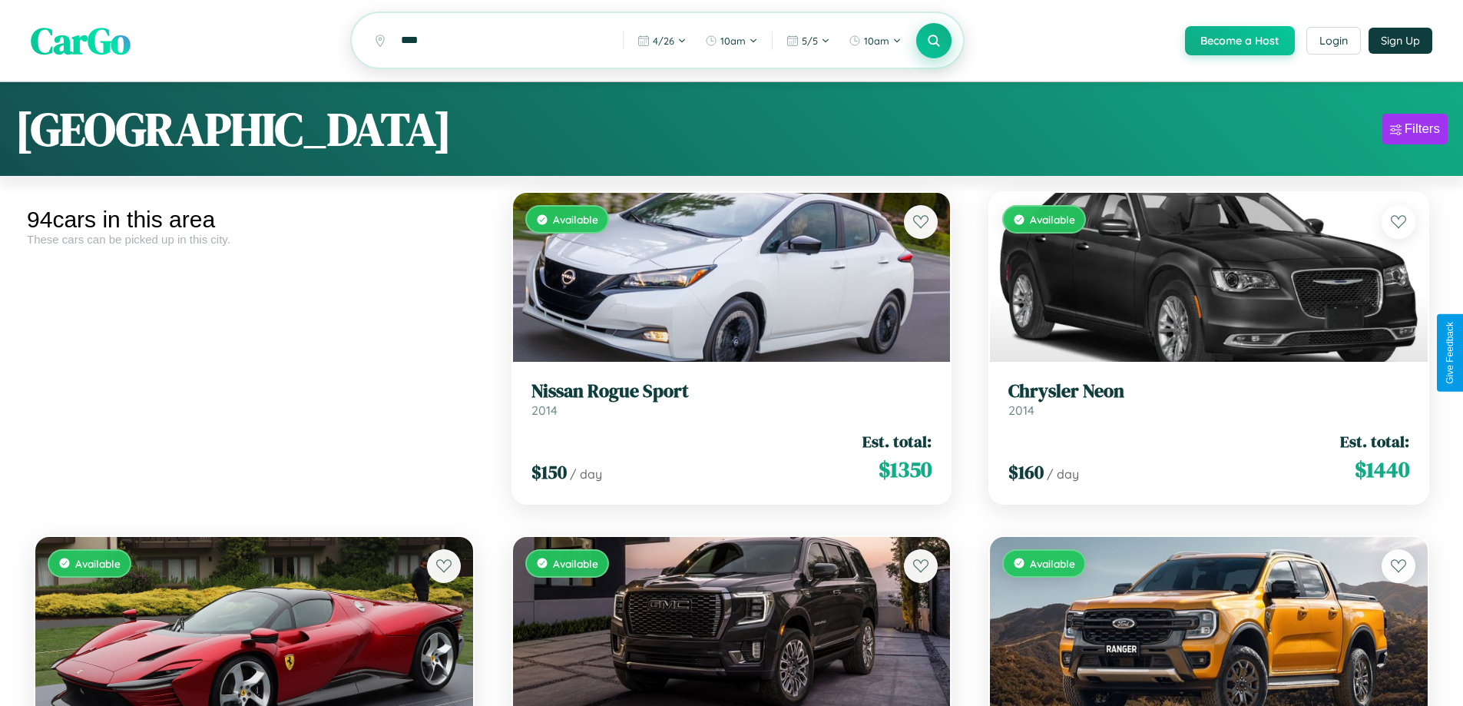
scroll to position [5375, 0]
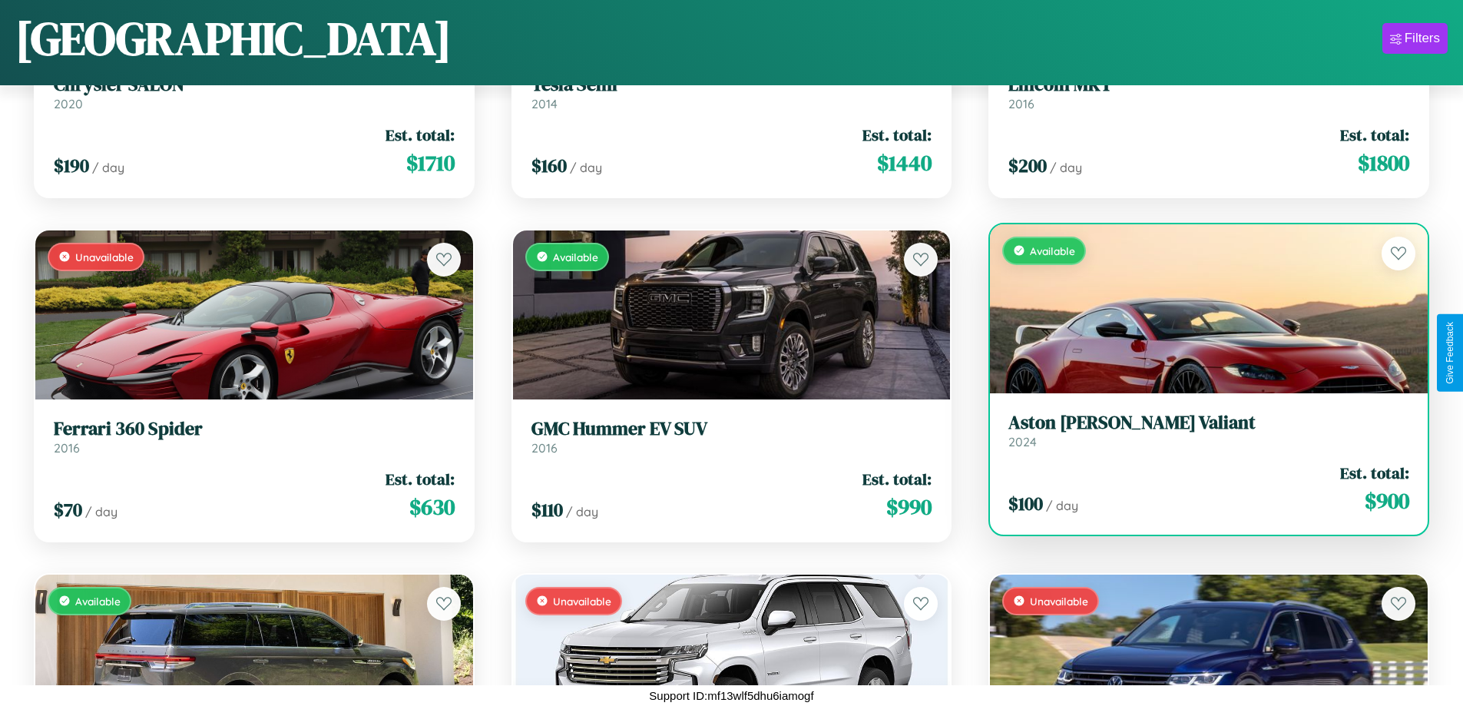
click at [1199, 436] on link "Aston Martin Valiant 2024" at bounding box center [1208, 431] width 401 height 38
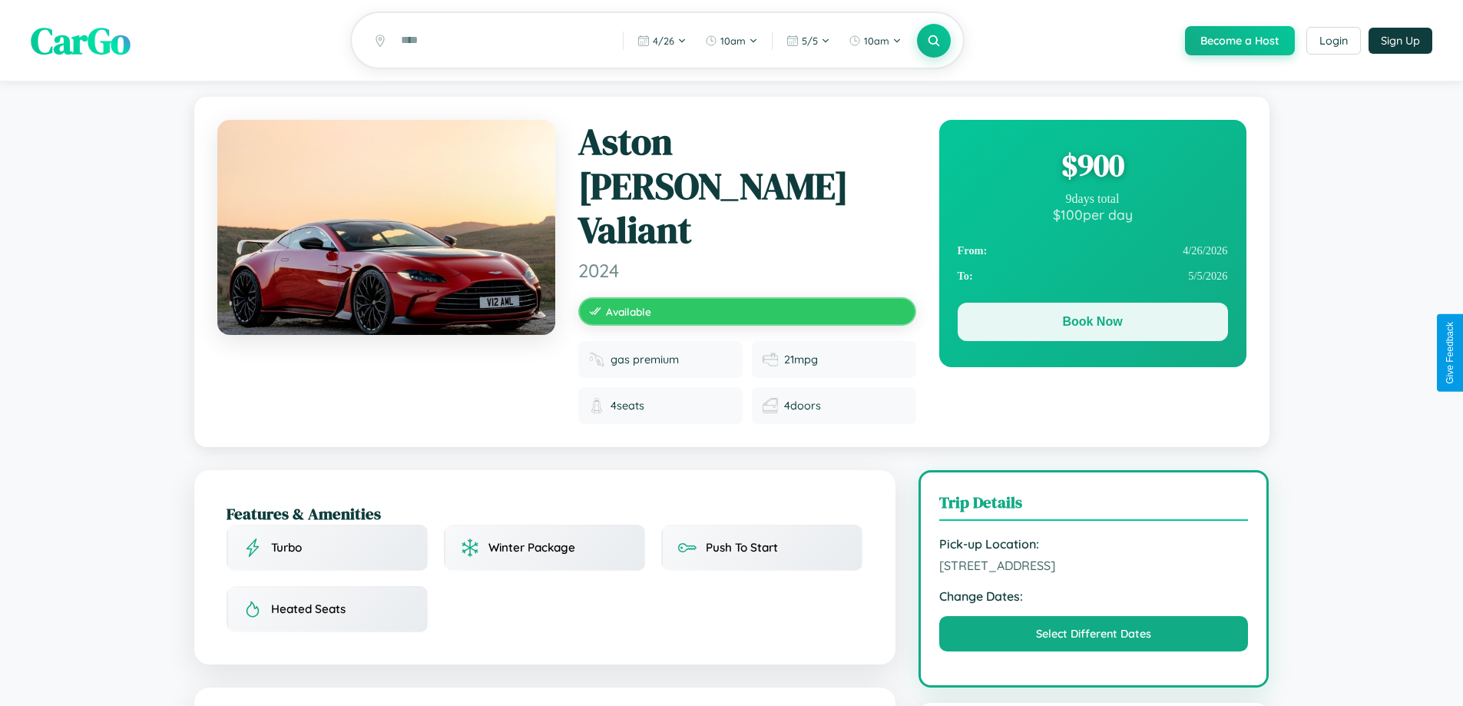
click at [1092, 324] on button "Book Now" at bounding box center [1093, 322] width 270 height 38
